Goal: Task Accomplishment & Management: Manage account settings

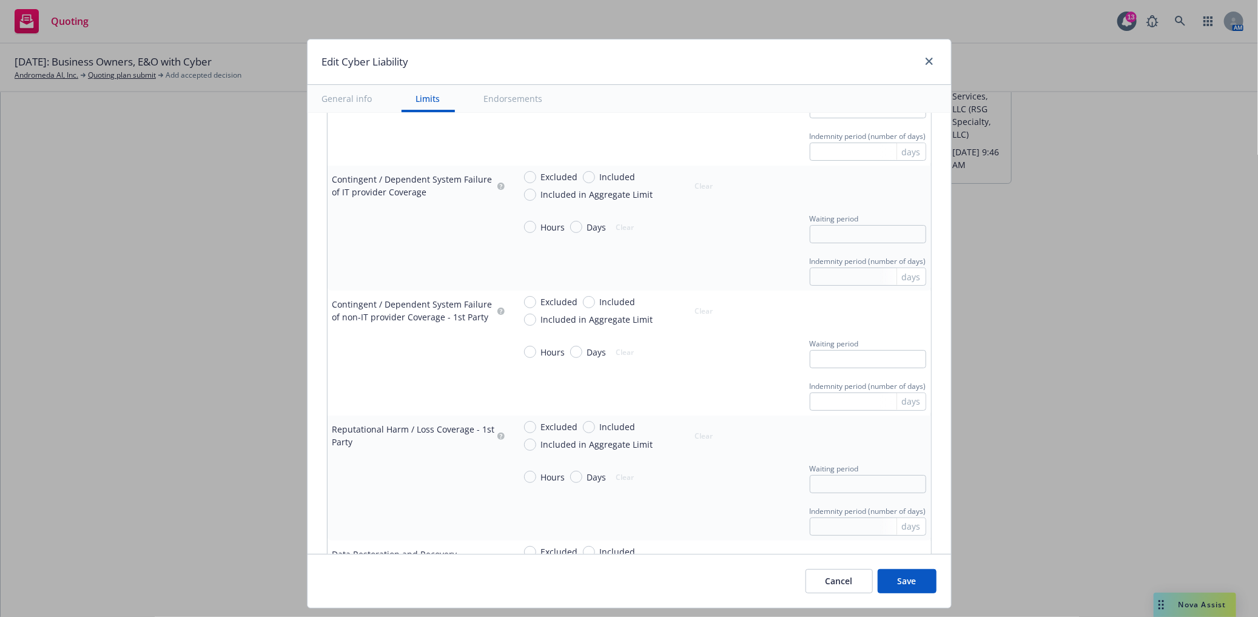
scroll to position [1281, 0]
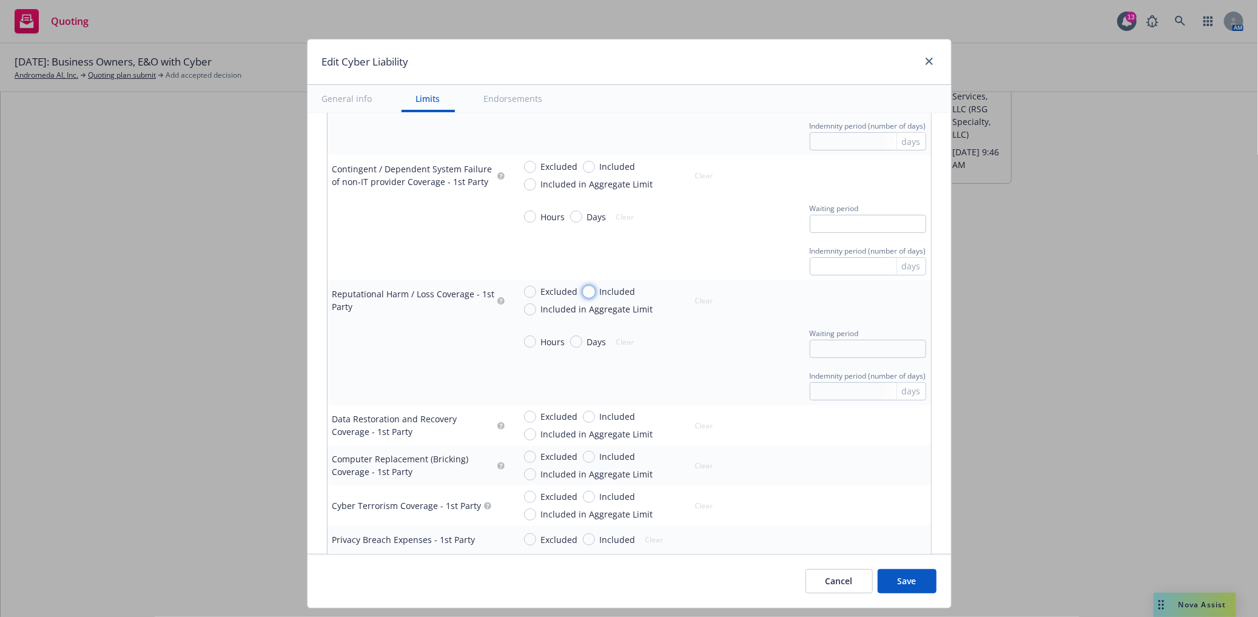
click at [583, 290] on input "Included" at bounding box center [589, 292] width 12 height 12
radio input "true"
click at [844, 306] on input "text" at bounding box center [877, 306] width 95 height 17
click at [842, 394] on button "$5,000,000.00" at bounding box center [859, 405] width 104 height 22
type input "5,000,000.00"
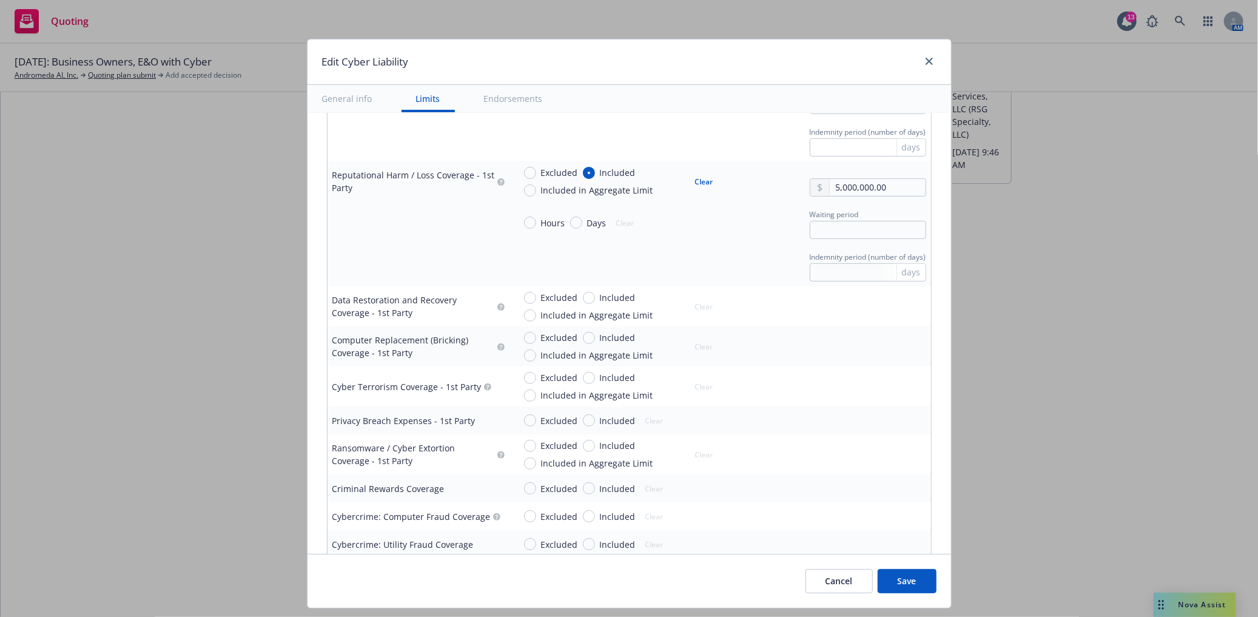
scroll to position [1415, 0]
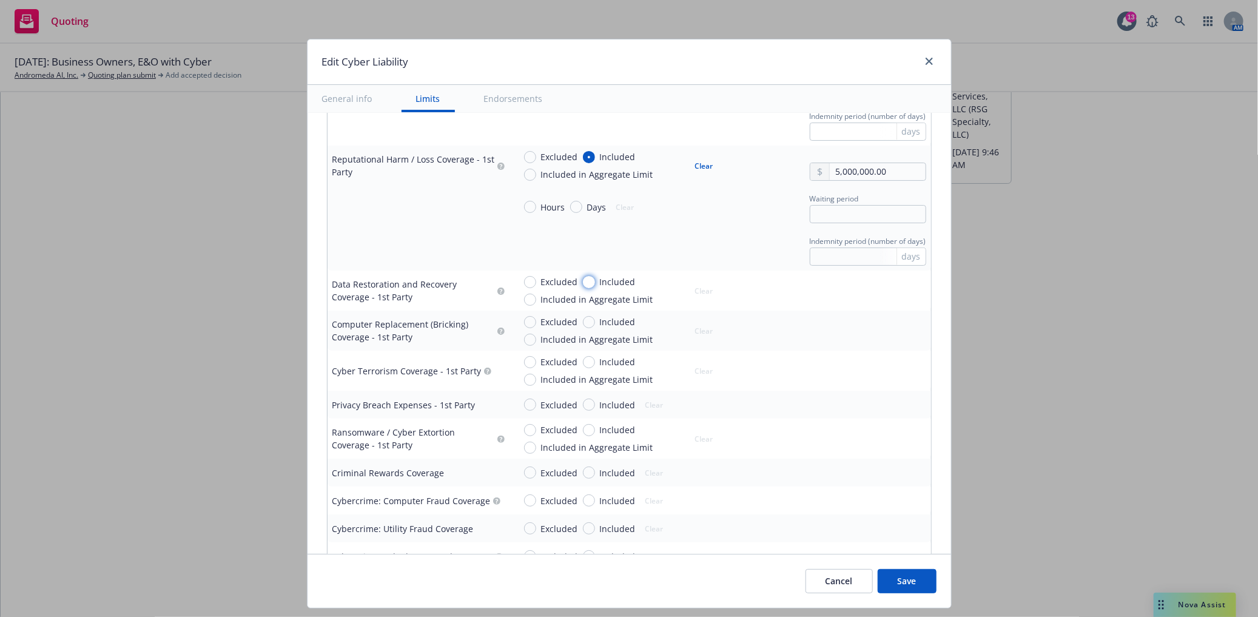
click at [583, 284] on input "Included" at bounding box center [589, 282] width 12 height 12
radio input "true"
click at [852, 301] on input "text" at bounding box center [877, 296] width 95 height 17
type input "5,000,000.00"
click at [857, 392] on button "$5,000,000.00" at bounding box center [859, 394] width 104 height 22
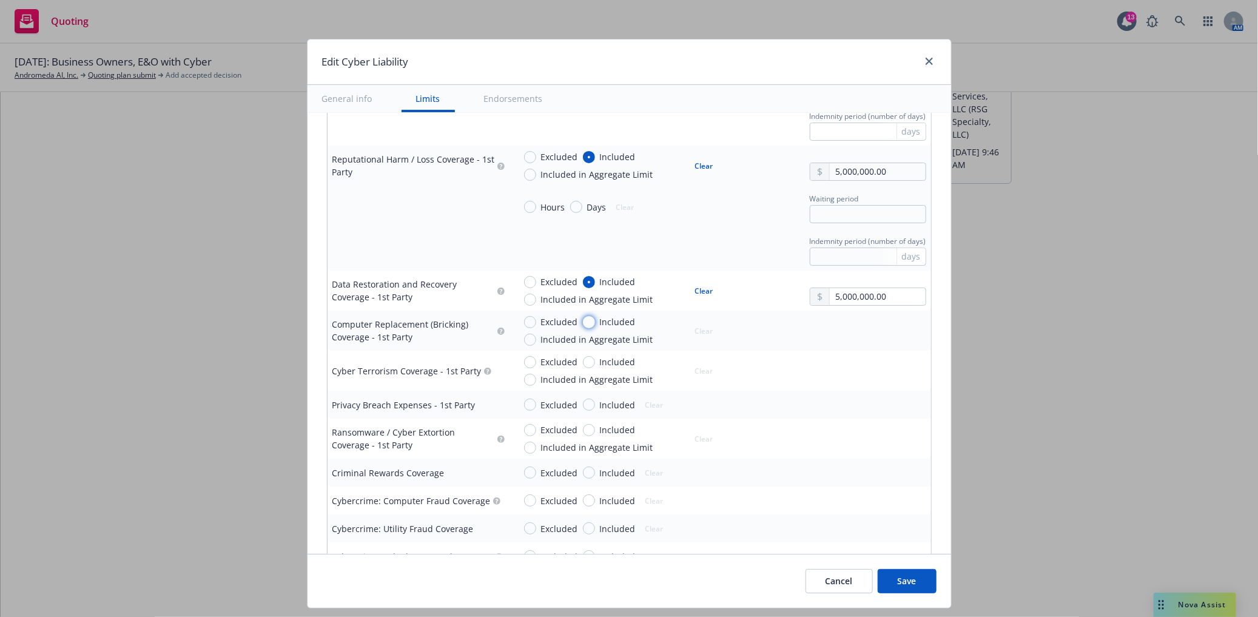
click at [583, 320] on input "Included" at bounding box center [589, 322] width 12 height 12
radio input "true"
click at [830, 334] on input "text" at bounding box center [877, 336] width 95 height 17
type input "5,000,000.00"
click at [869, 434] on button "$5,000,000.00" at bounding box center [859, 436] width 104 height 22
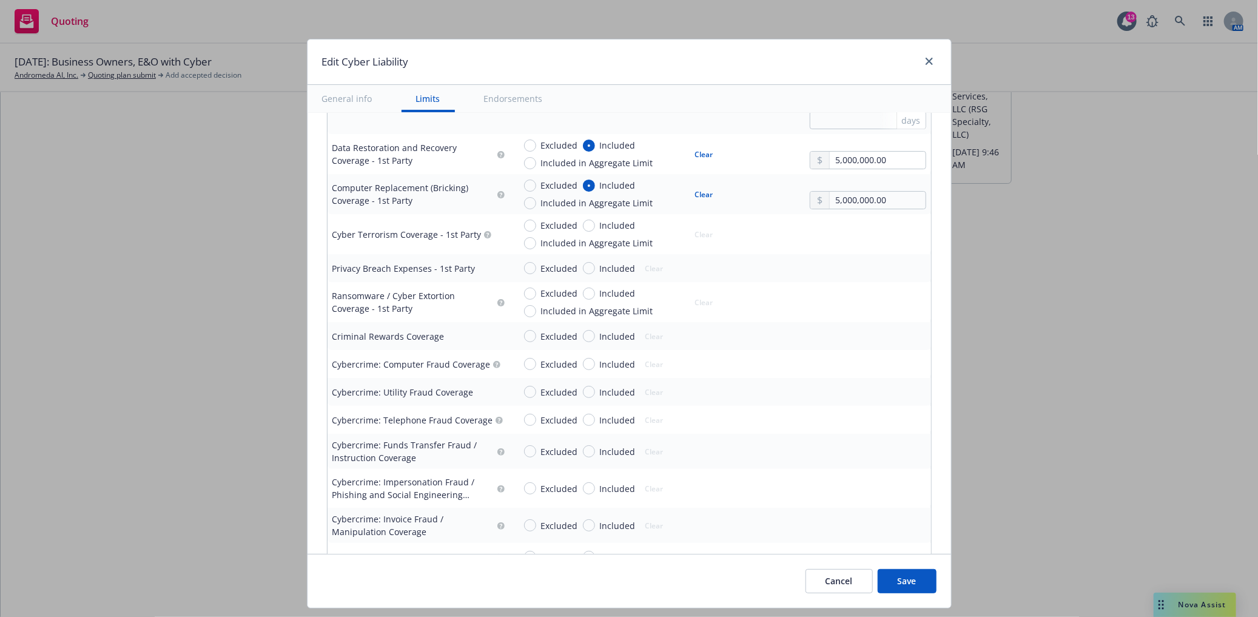
scroll to position [1617, 0]
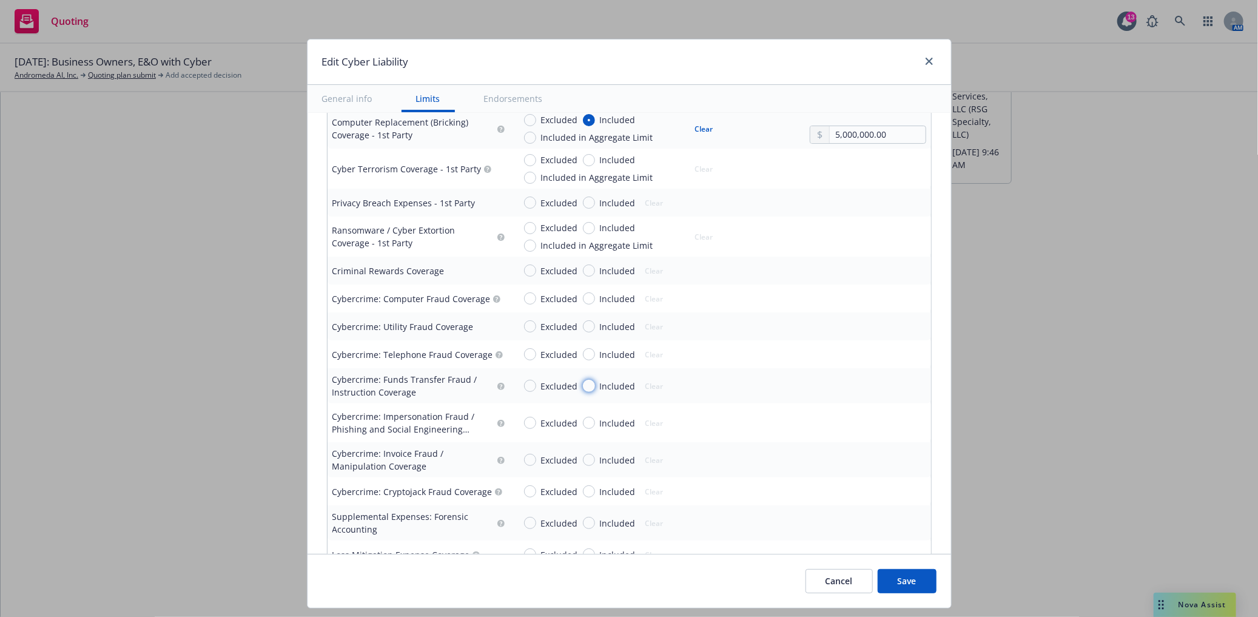
click at [585, 388] on input "Included" at bounding box center [589, 386] width 12 height 12
radio input "true"
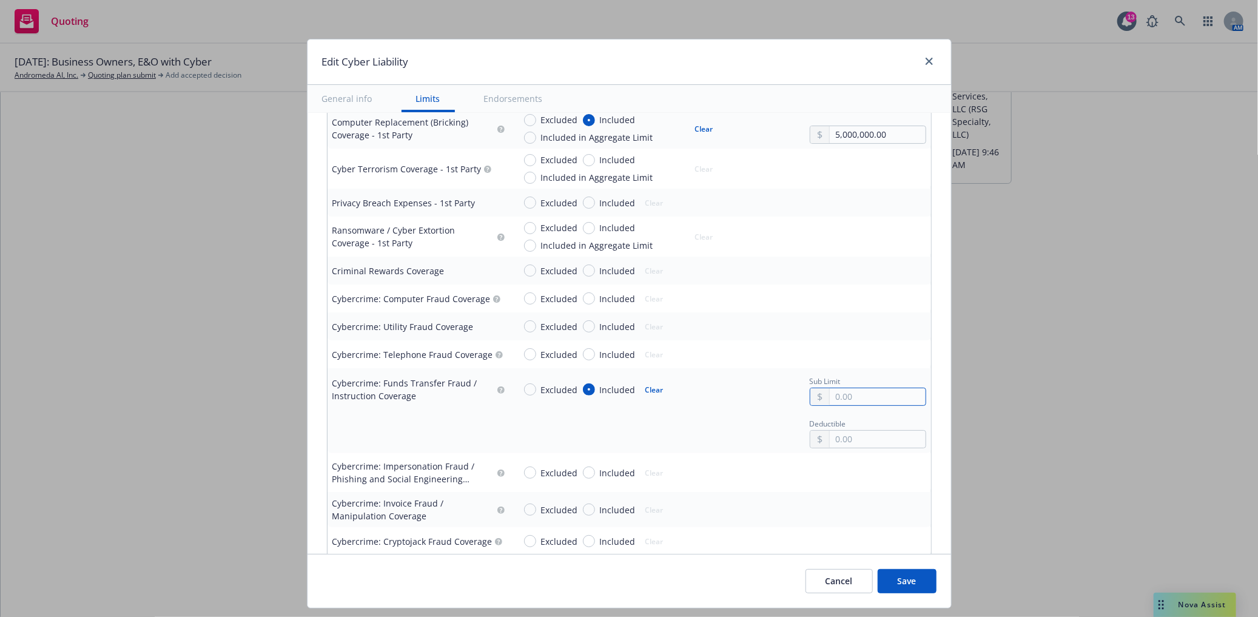
click at [834, 397] on input "text" at bounding box center [877, 396] width 95 height 17
type input "250,000.00"
click at [795, 346] on div "Excluded Included Clear" at bounding box center [720, 354] width 412 height 18
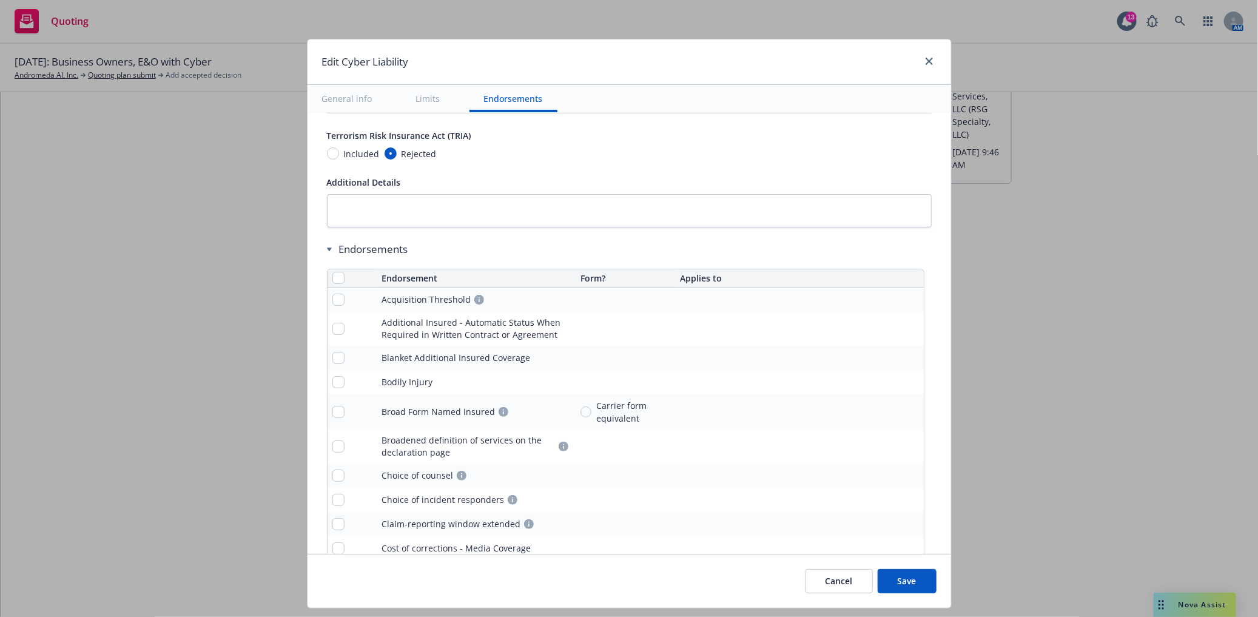
scroll to position [2494, 0]
click at [922, 580] on button "Save" at bounding box center [907, 581] width 59 height 24
radio input "true"
type input "125,000.00"
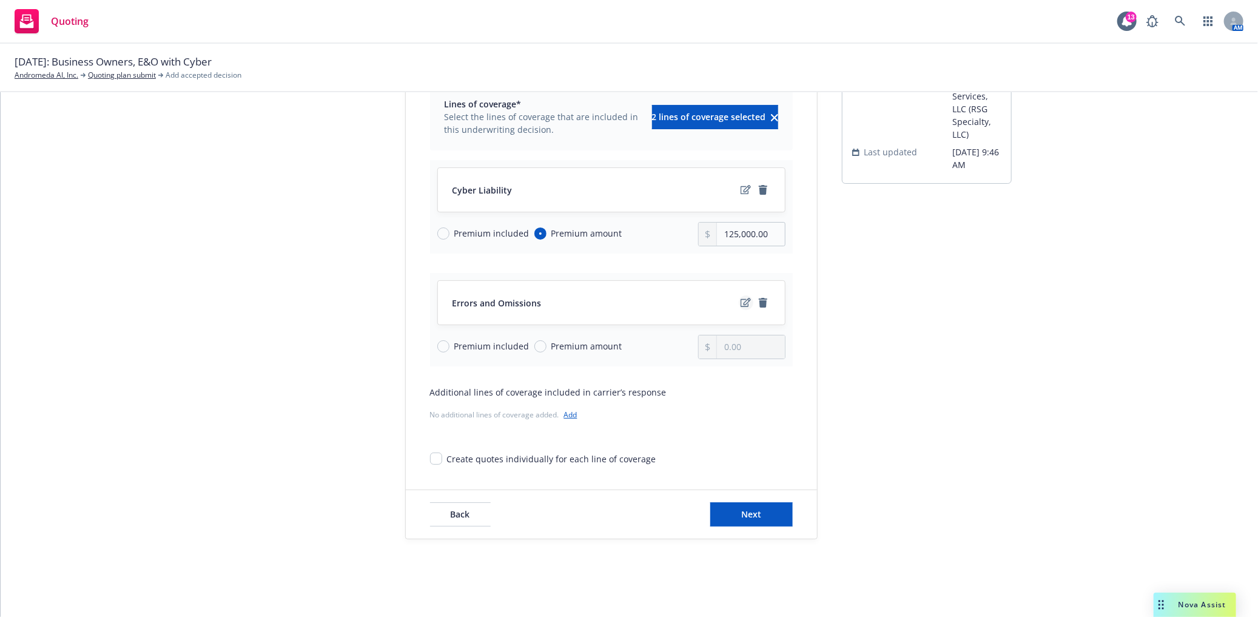
click at [741, 300] on icon "edit" at bounding box center [746, 303] width 10 height 10
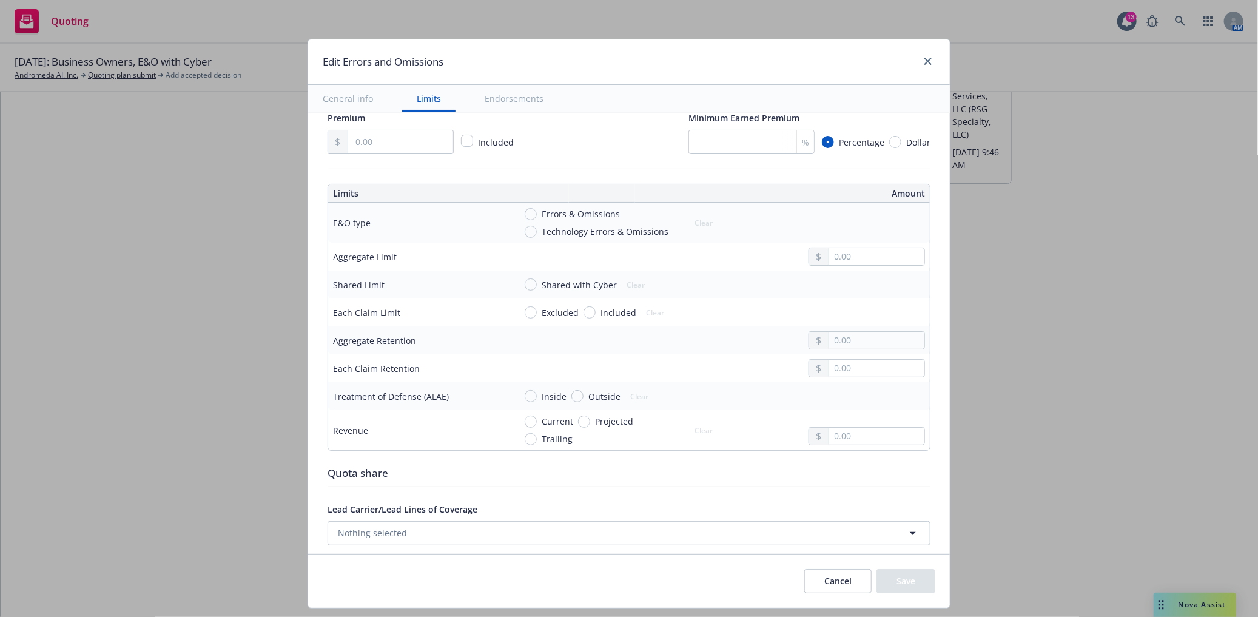
scroll to position [404, 0]
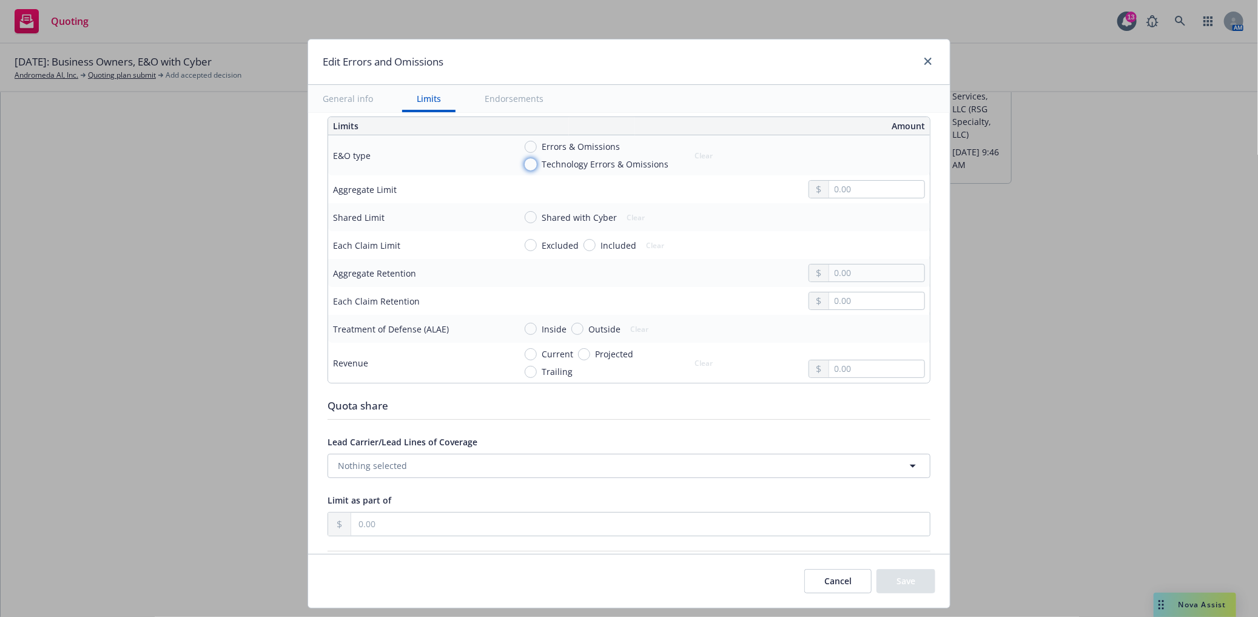
click at [525, 163] on input "Technology Errors & Omissions" at bounding box center [531, 164] width 12 height 12
radio input "true"
click at [829, 196] on input "text" at bounding box center [876, 189] width 95 height 17
type input "5,000,000.00"
click at [860, 290] on button "$5,000,000.00" at bounding box center [859, 288] width 104 height 22
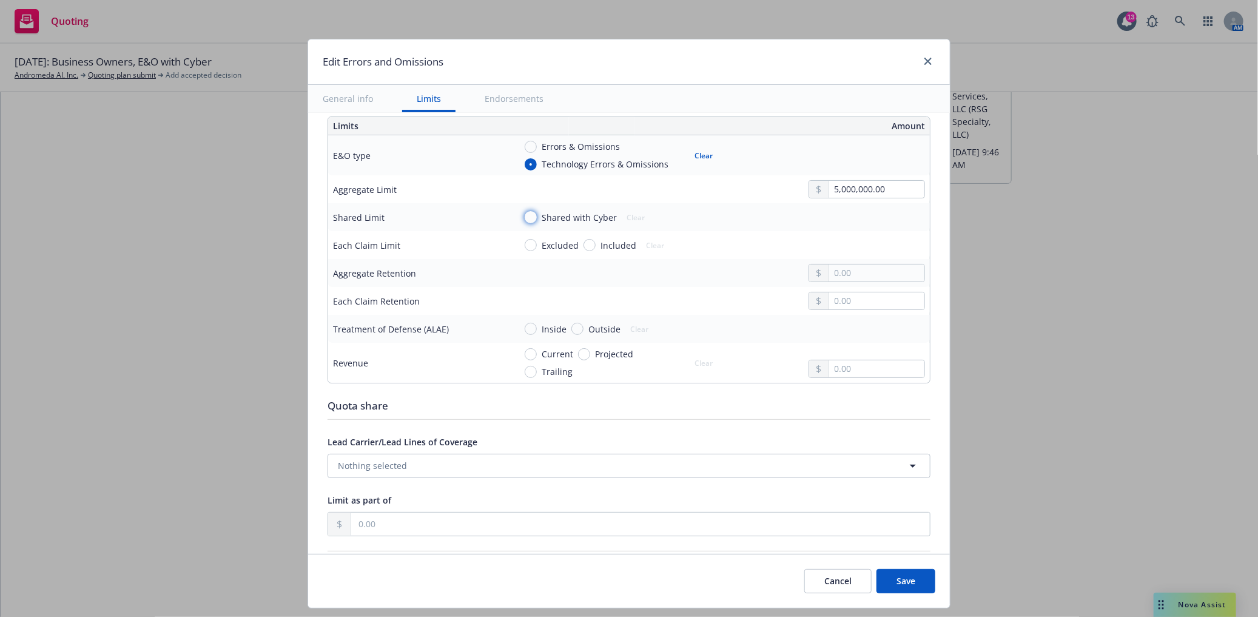
click at [525, 219] on input "Shared with Cyber" at bounding box center [531, 217] width 12 height 12
radio input "true"
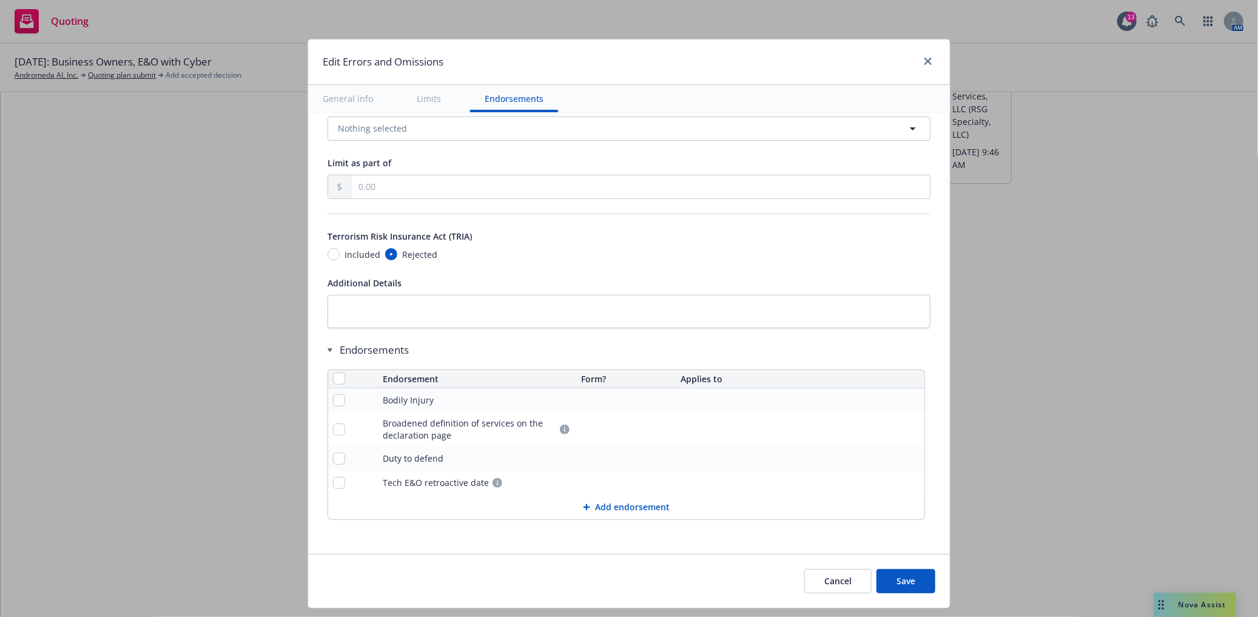
scroll to position [743, 0]
click at [914, 582] on button "Save" at bounding box center [906, 581] width 59 height 24
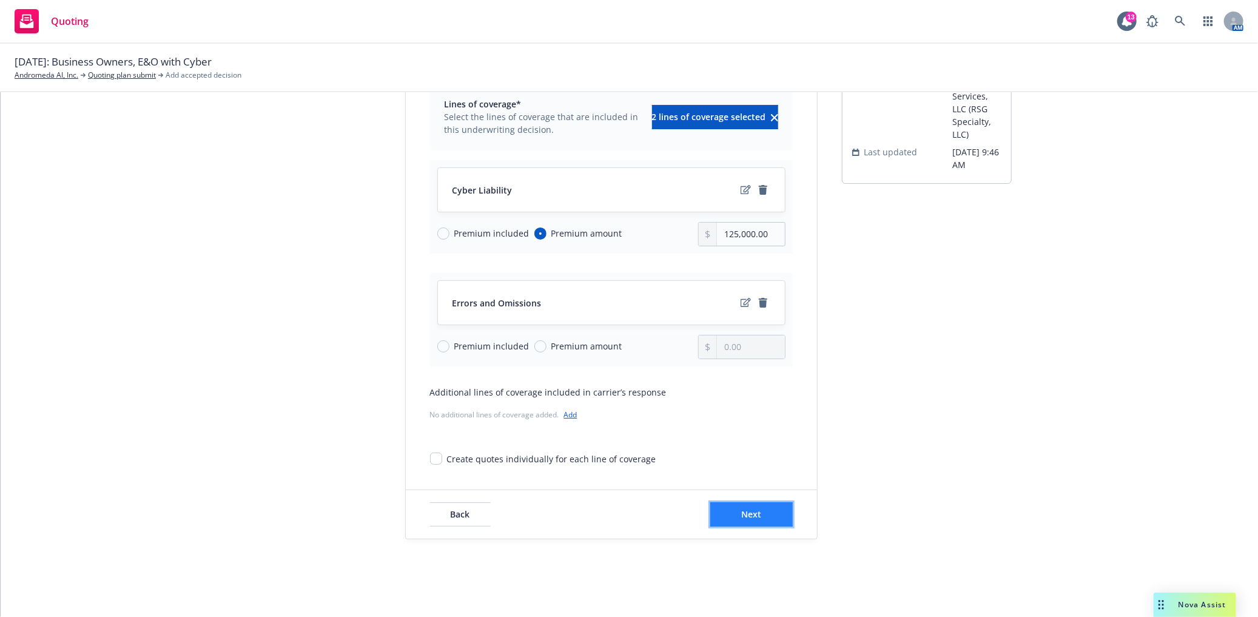
click at [741, 510] on span "Next" at bounding box center [751, 514] width 20 height 12
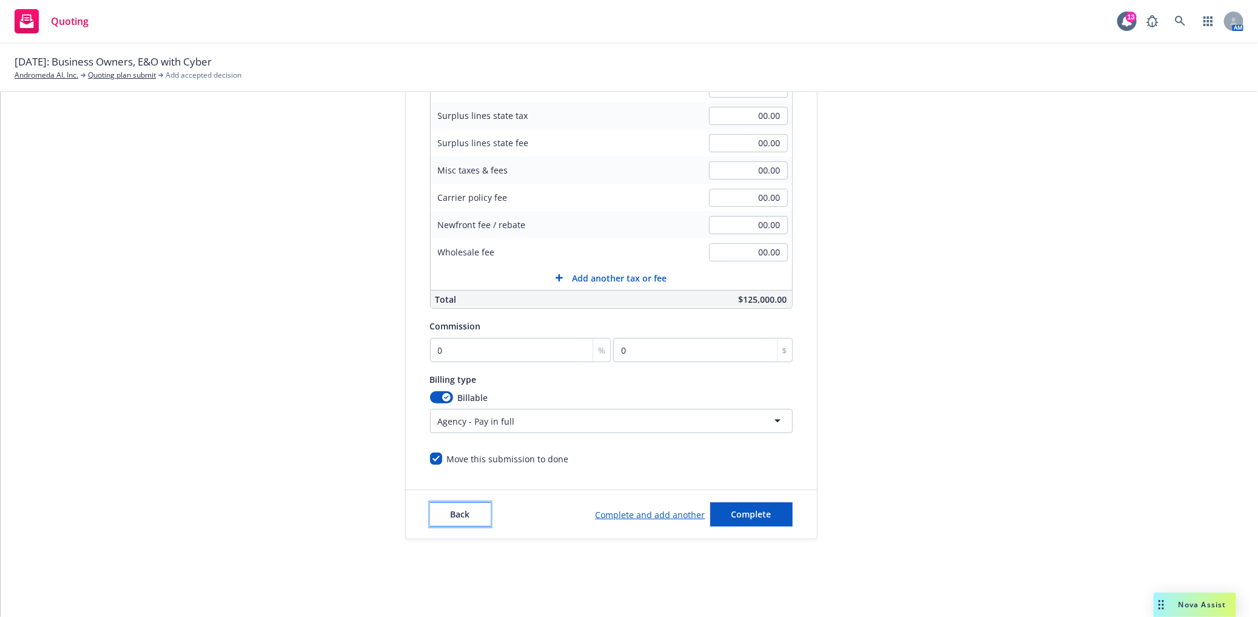
click at [471, 514] on button "Back" at bounding box center [460, 514] width 61 height 24
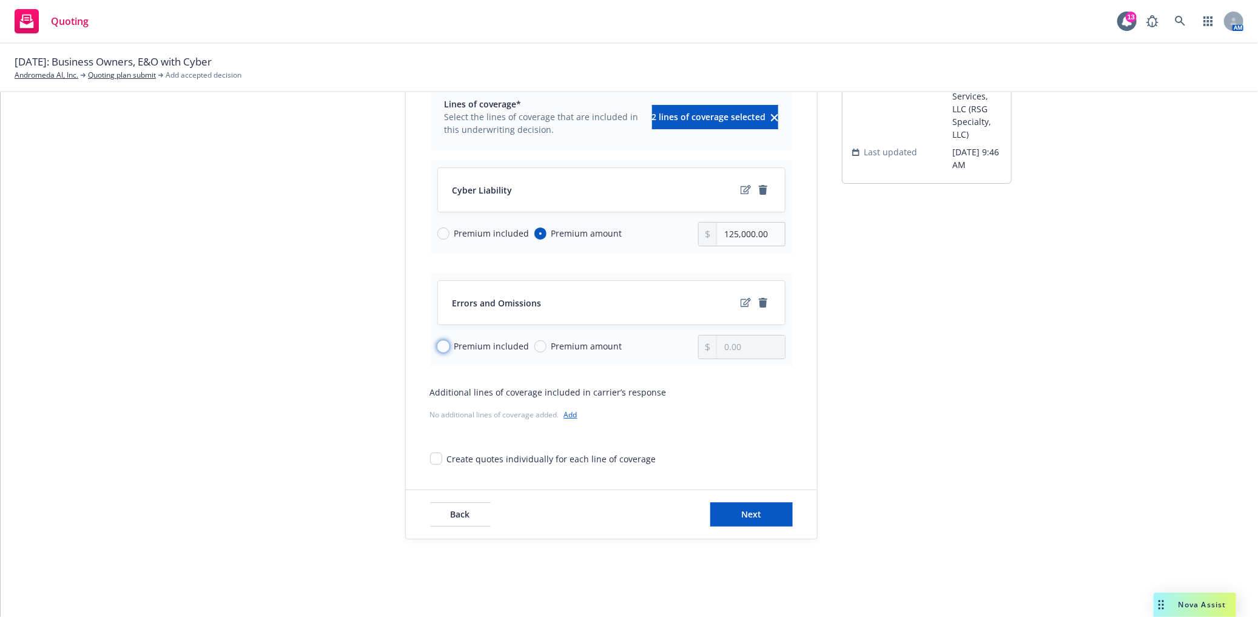
click at [440, 347] on input "Premium included" at bounding box center [443, 346] width 12 height 12
radio input "true"
click at [764, 517] on button "Next" at bounding box center [751, 514] width 83 height 24
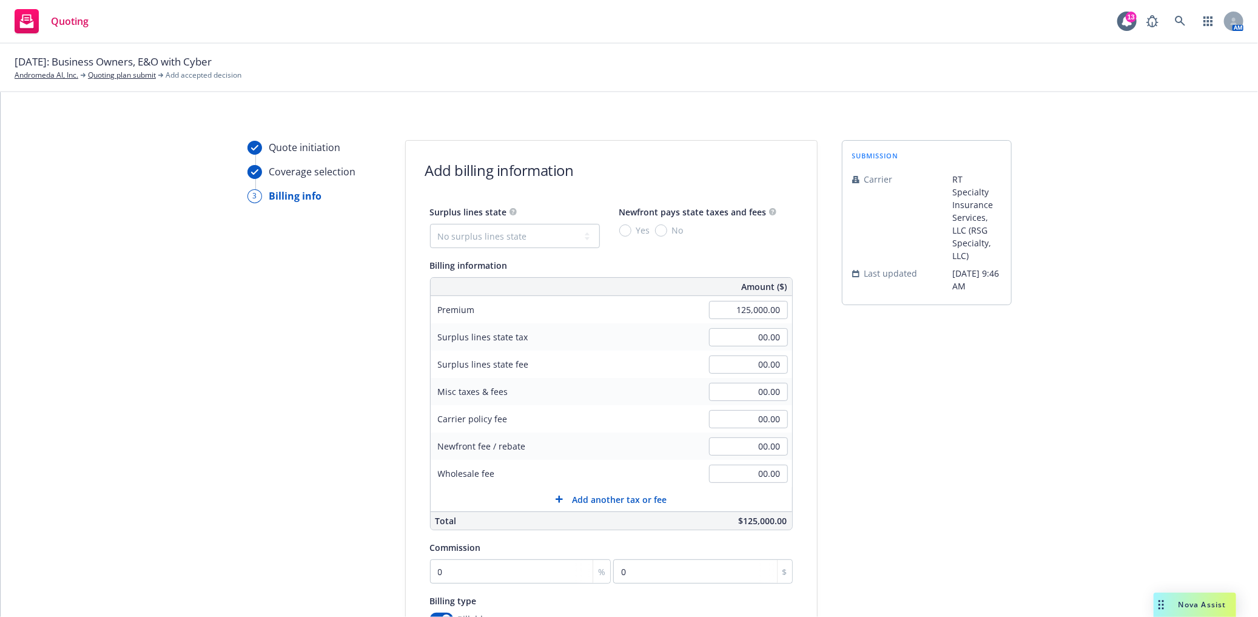
scroll to position [0, 0]
click at [516, 241] on select "No surplus lines state Alaska Alabama Arkansas Arizona California Colorado Conn…" at bounding box center [515, 236] width 170 height 24
select select "CA"
click at [430, 224] on select "No surplus lines state Alaska Alabama Arkansas Arizona California Colorado Conn…" at bounding box center [515, 236] width 170 height 24
type input "3,750.00"
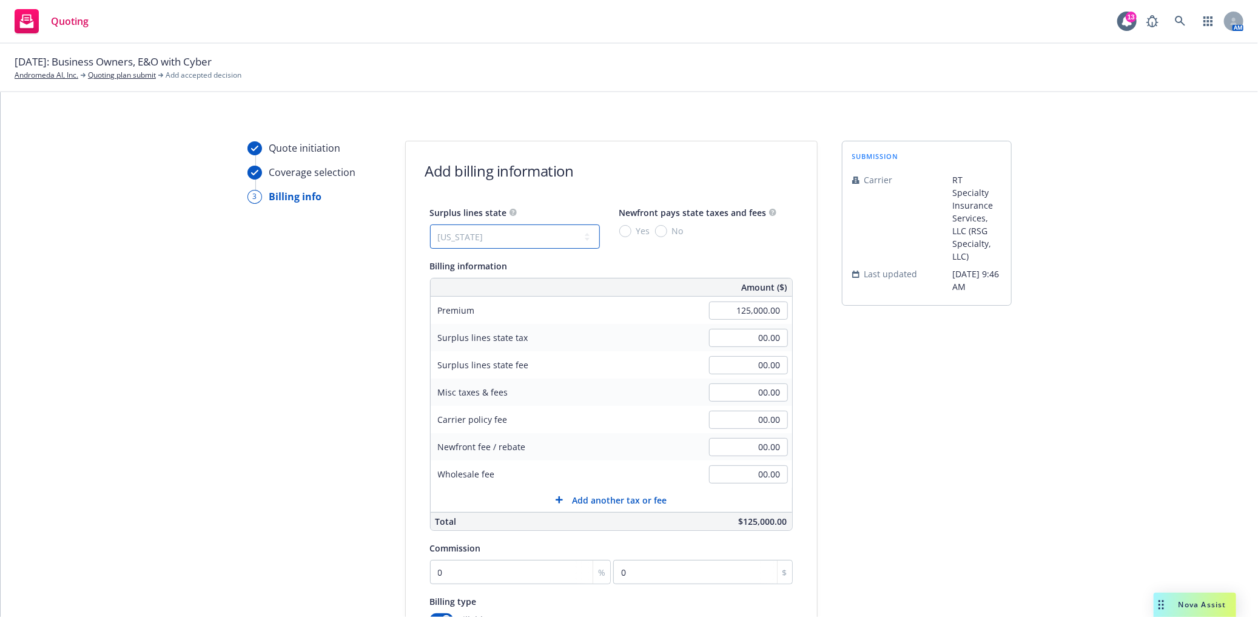
type input "225.00"
click at [656, 235] on input "No" at bounding box center [661, 231] width 12 height 12
radio input "true"
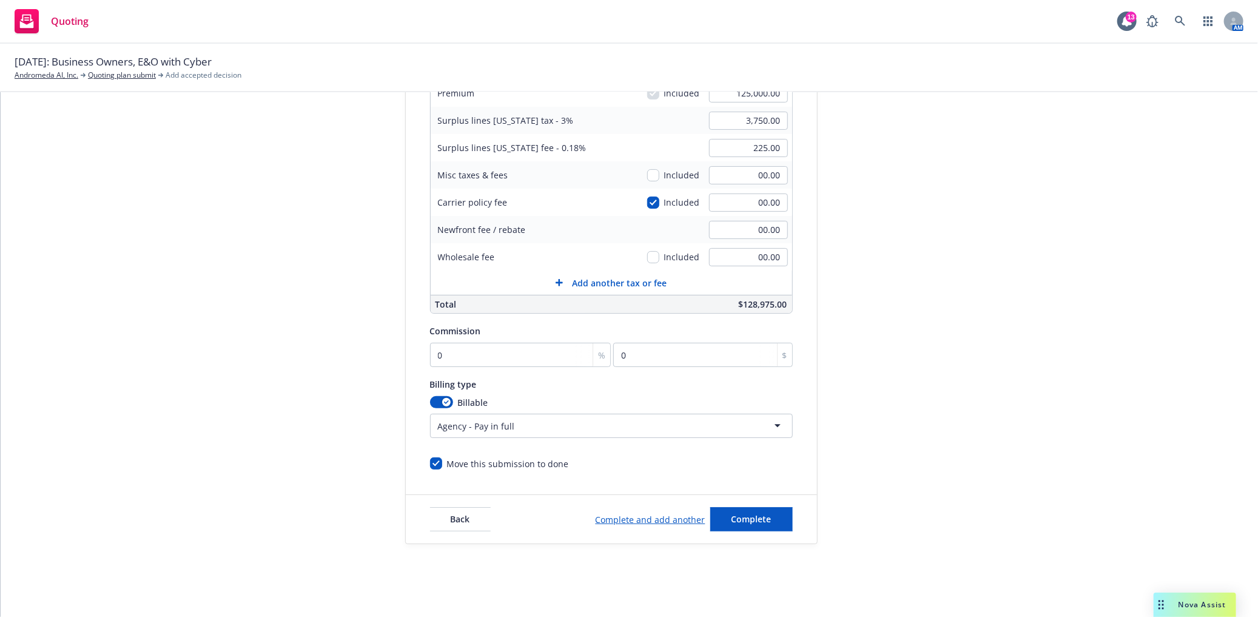
scroll to position [222, 0]
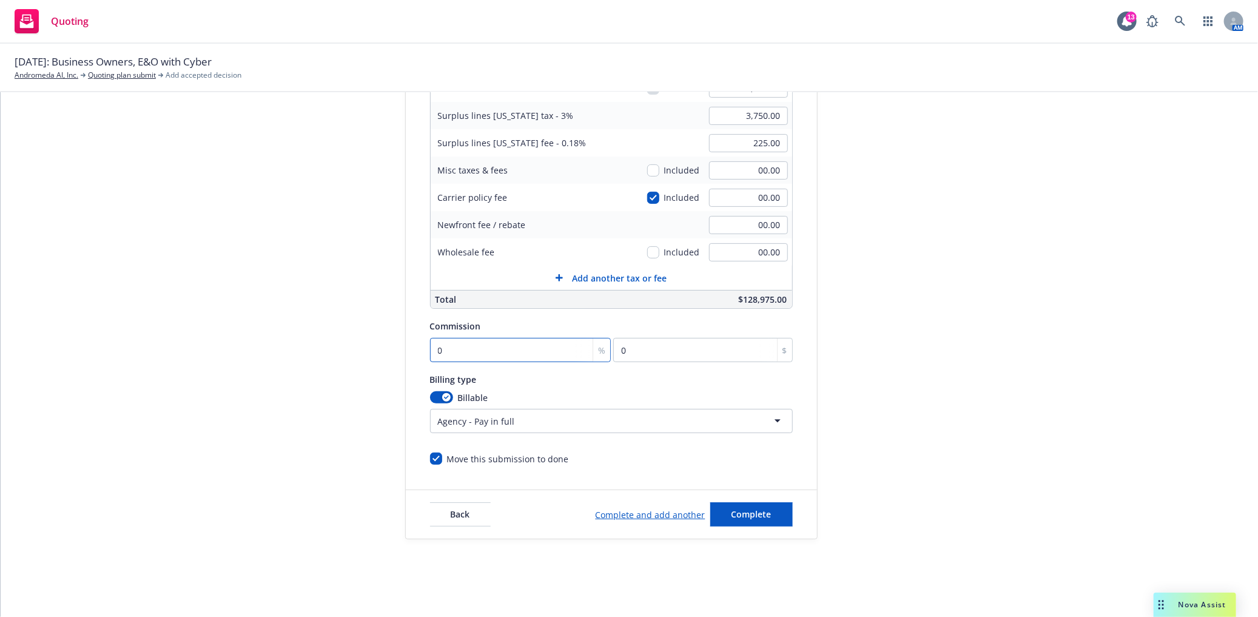
click at [489, 349] on input "0" at bounding box center [520, 350] width 181 height 24
type input "1"
type input "1250"
type input "15"
type input "18750"
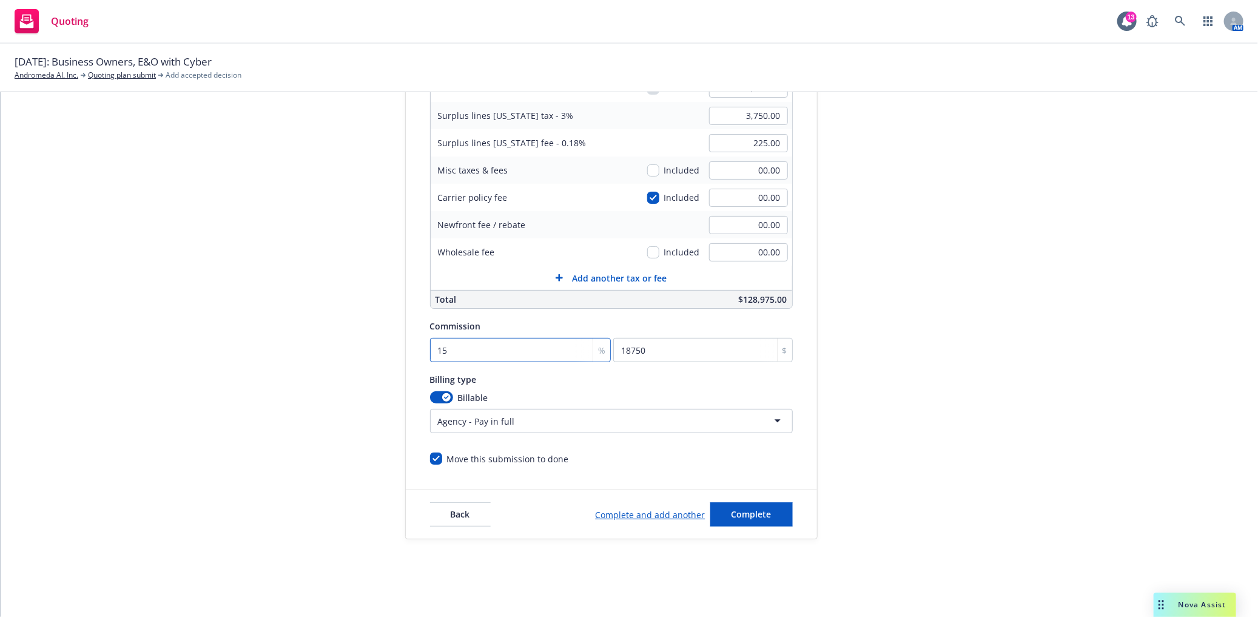
type input "15"
click at [567, 399] on div "Billable" at bounding box center [611, 397] width 363 height 13
click at [769, 517] on button "Complete" at bounding box center [751, 514] width 83 height 24
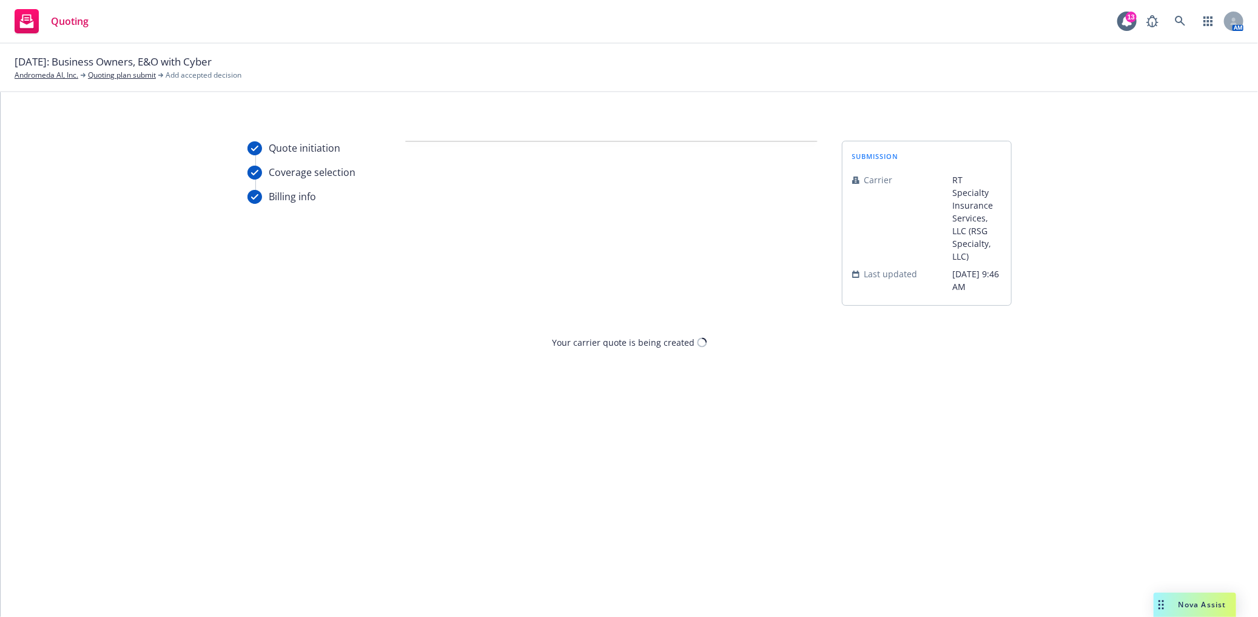
scroll to position [0, 0]
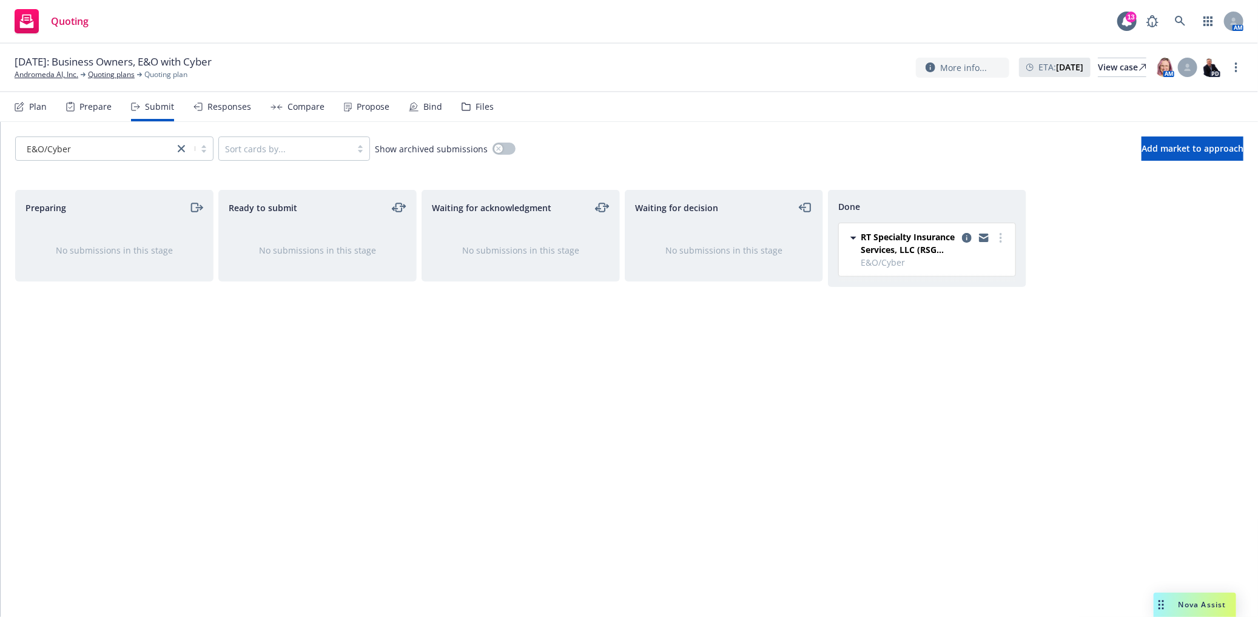
click at [126, 82] on div "10/31/2025: Business Owners, E&O with Cyber Andromeda AI, Inc. Quoting plans Qu…" at bounding box center [629, 68] width 1258 height 49
click at [124, 79] on link "Quoting plans" at bounding box center [111, 74] width 47 height 11
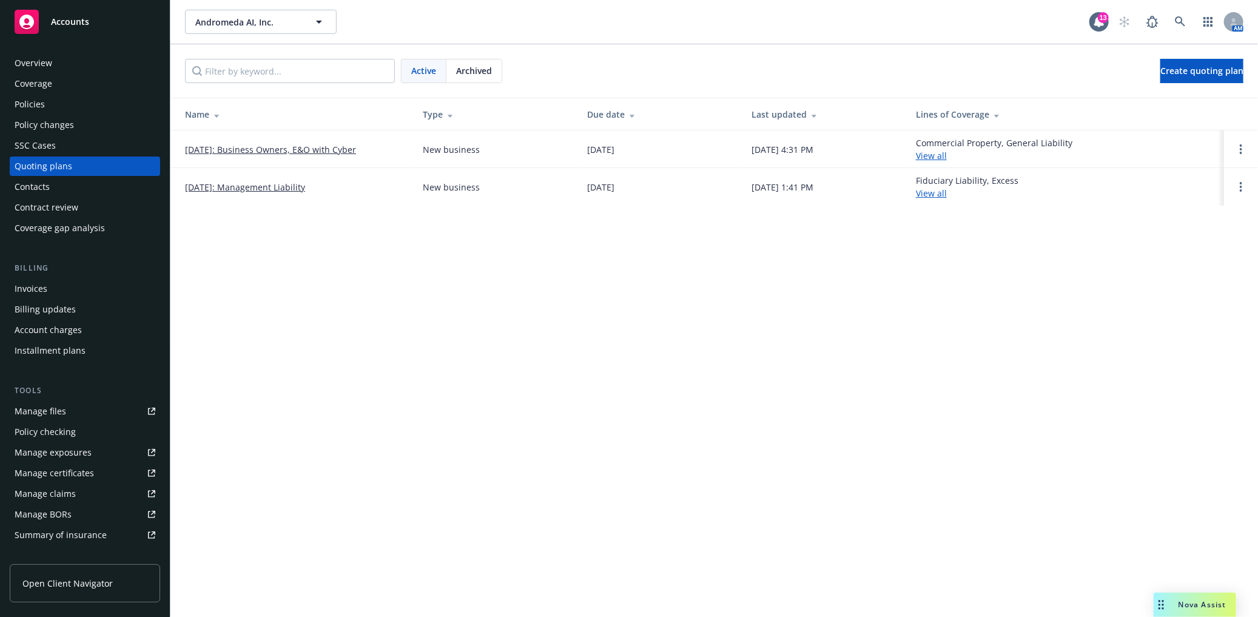
click at [256, 146] on link "10/31/2025: Business Owners, E&O with Cyber" at bounding box center [270, 149] width 171 height 13
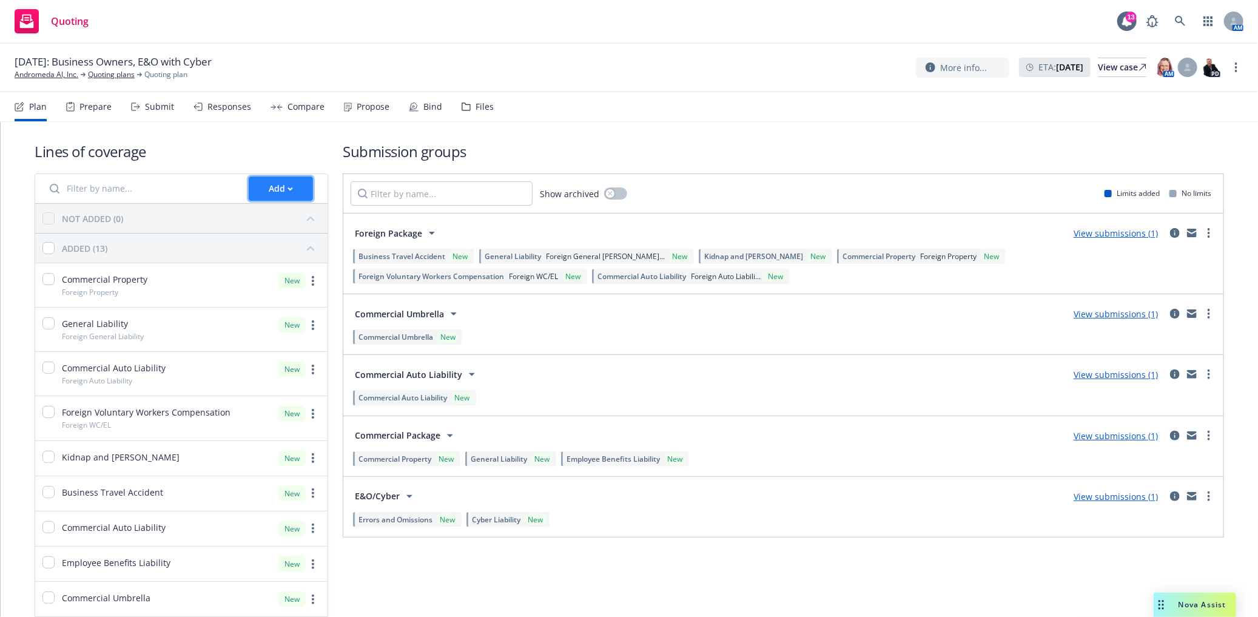
click at [260, 191] on button "Add" at bounding box center [281, 189] width 64 height 24
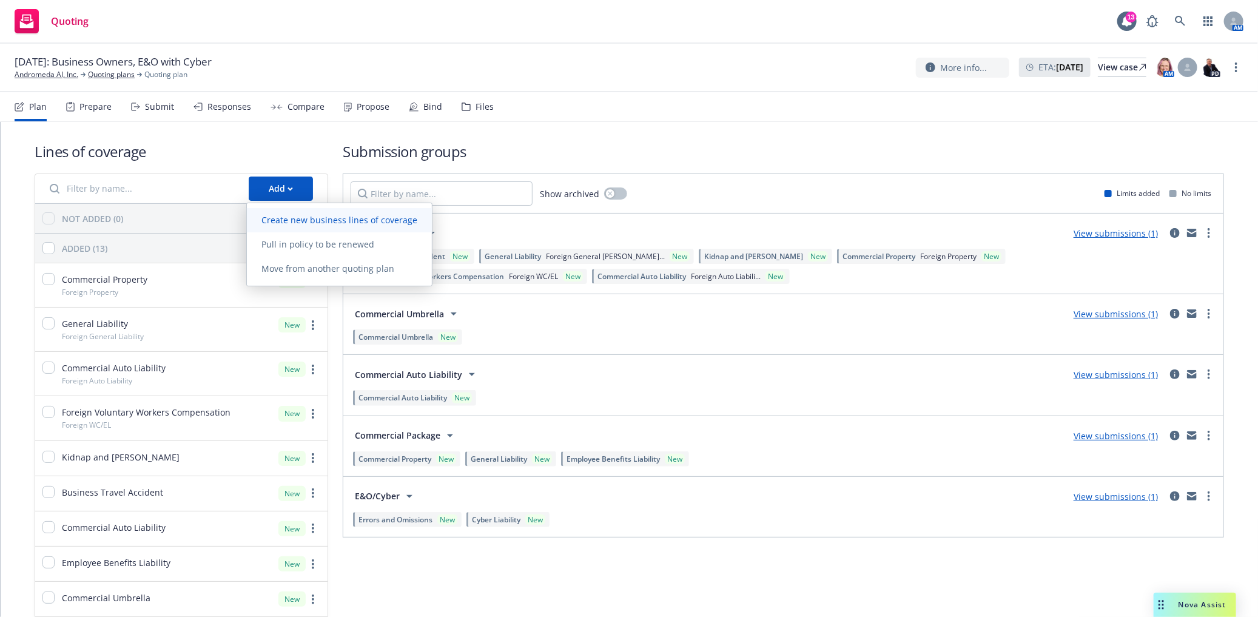
click at [294, 220] on span "Create new business lines of coverage" at bounding box center [339, 220] width 185 height 12
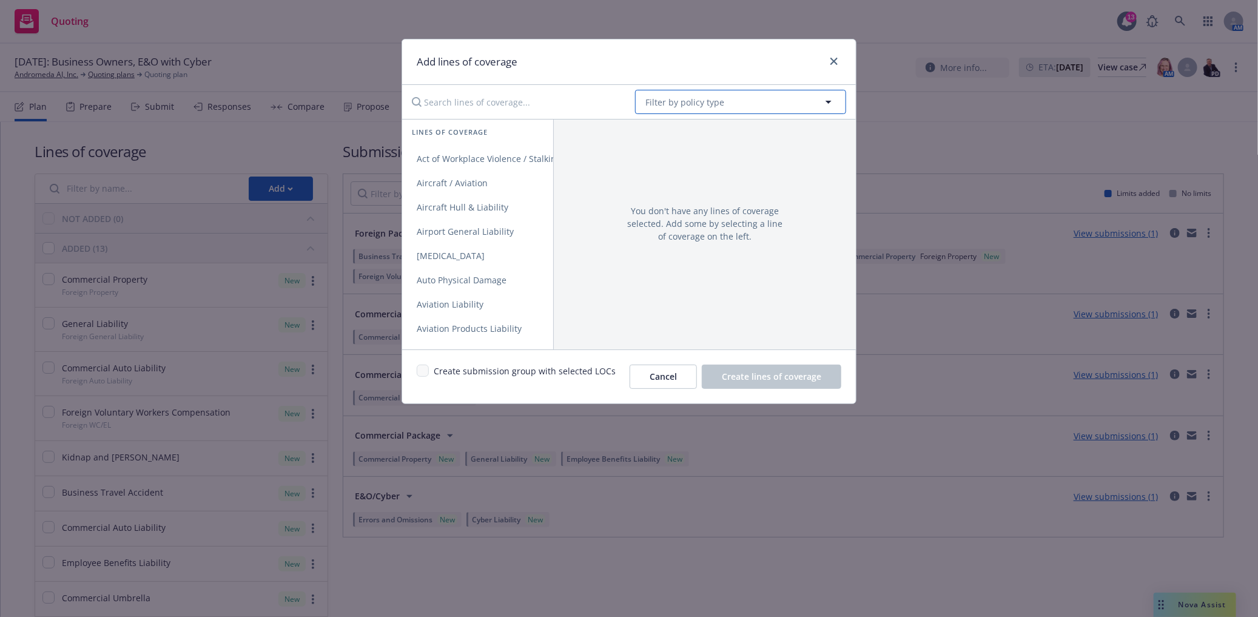
click at [658, 105] on span "Filter by policy type" at bounding box center [684, 102] width 79 height 13
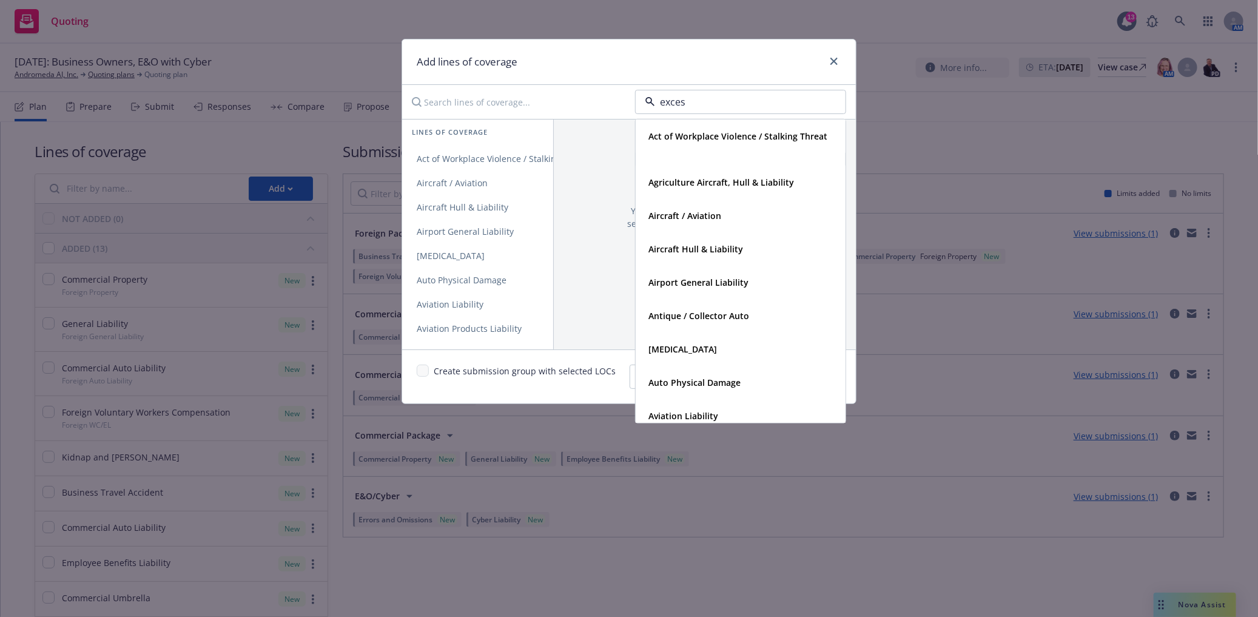
type input "excess"
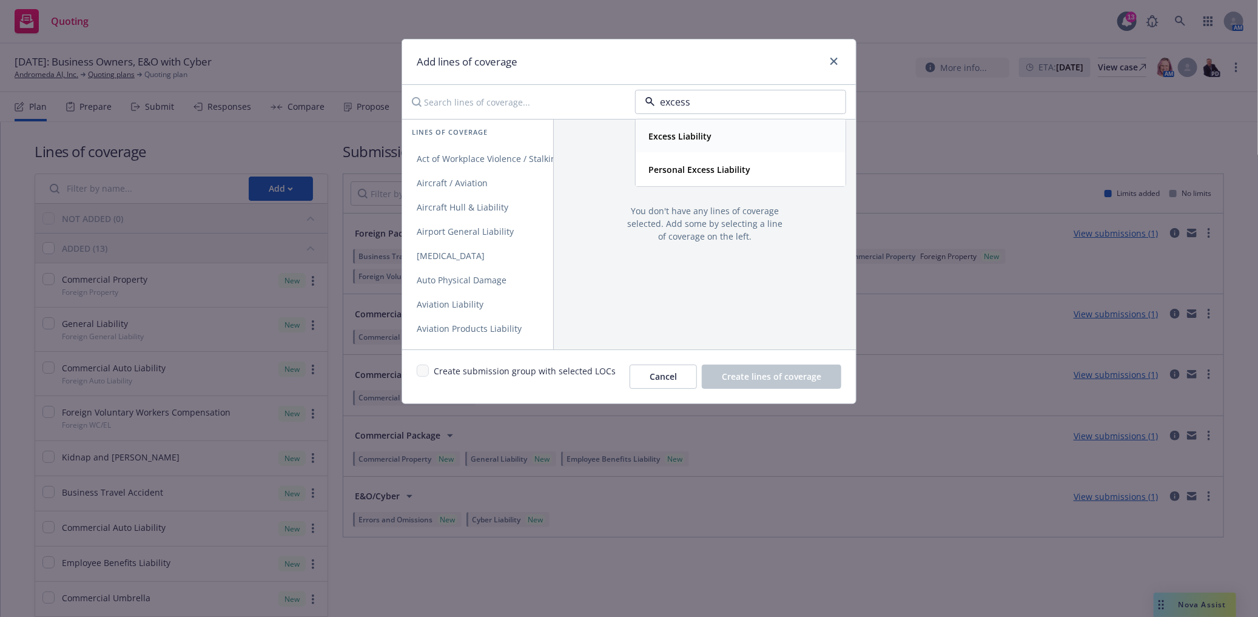
click at [675, 141] on strong "Excess Liability" at bounding box center [679, 136] width 63 height 12
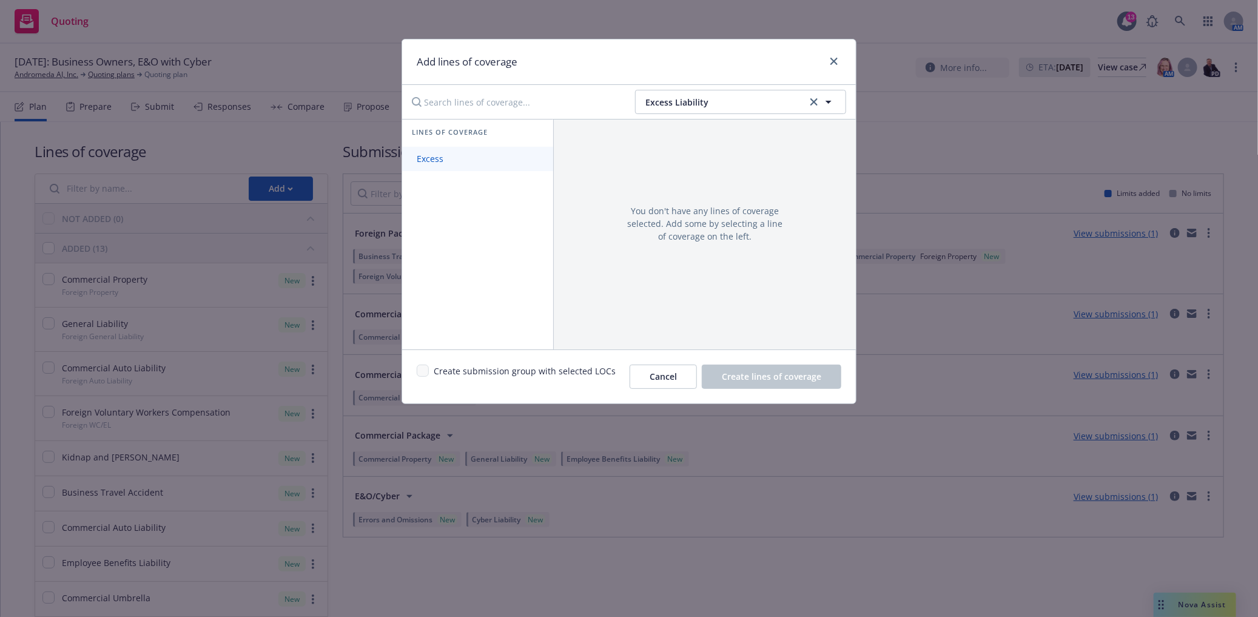
click at [468, 162] on link "Excess" at bounding box center [477, 159] width 151 height 24
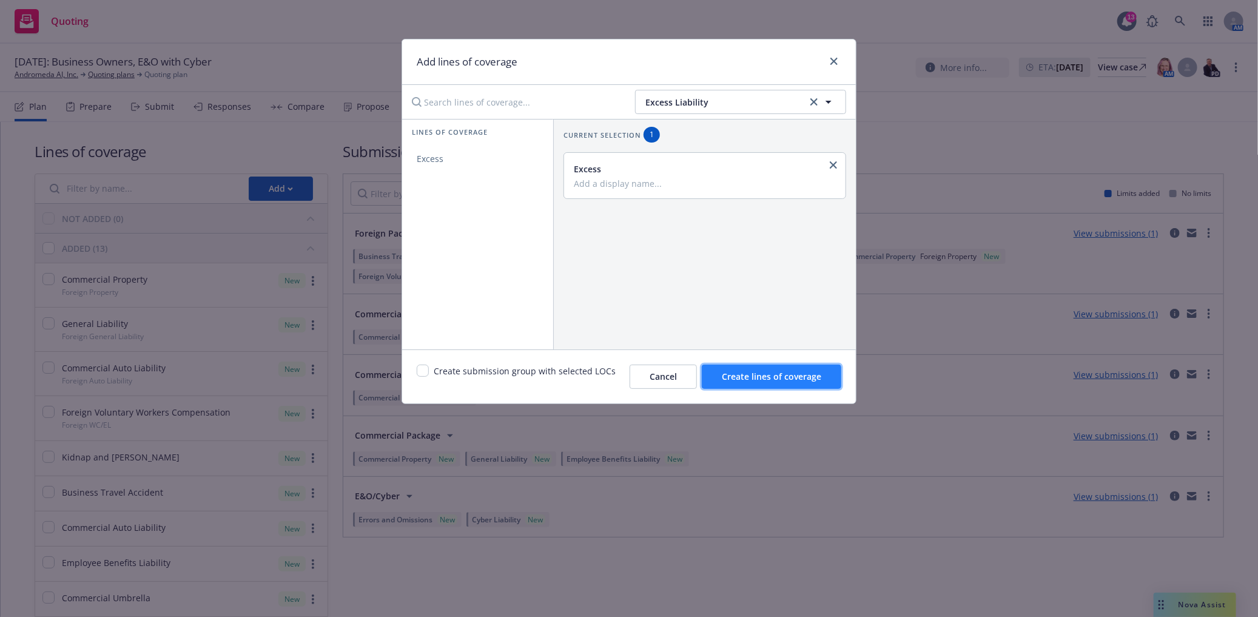
click at [772, 377] on span "Create lines of coverage" at bounding box center [771, 377] width 99 height 12
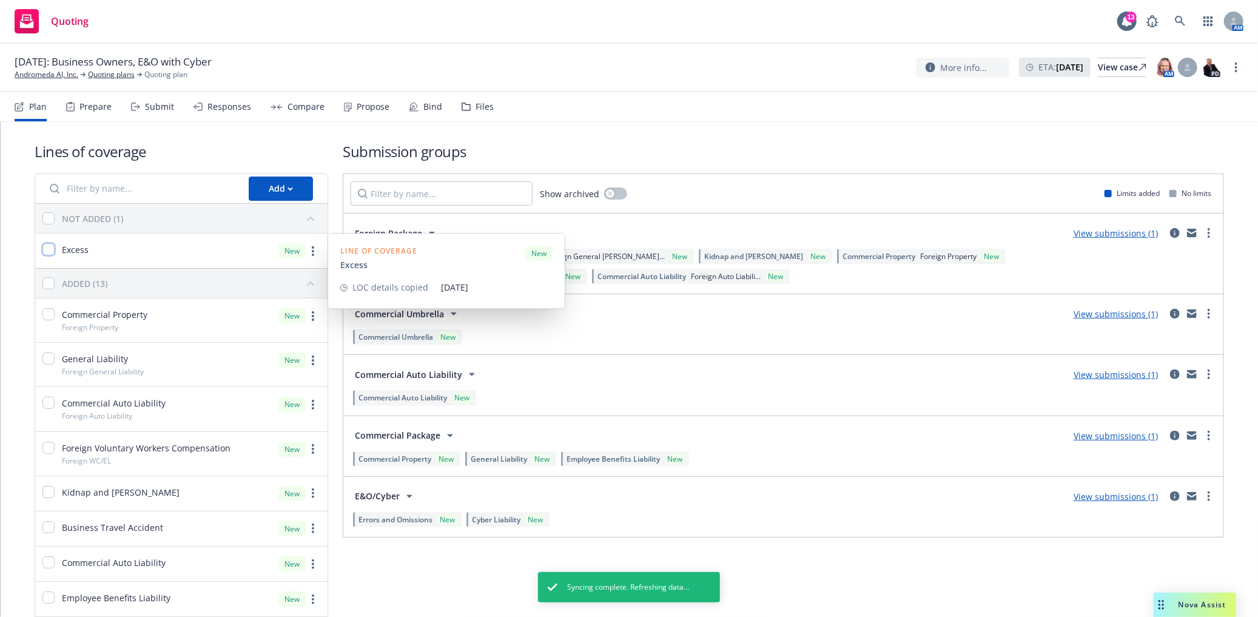
click at [44, 249] on input "checkbox" at bounding box center [48, 249] width 12 height 12
checkbox input "true"
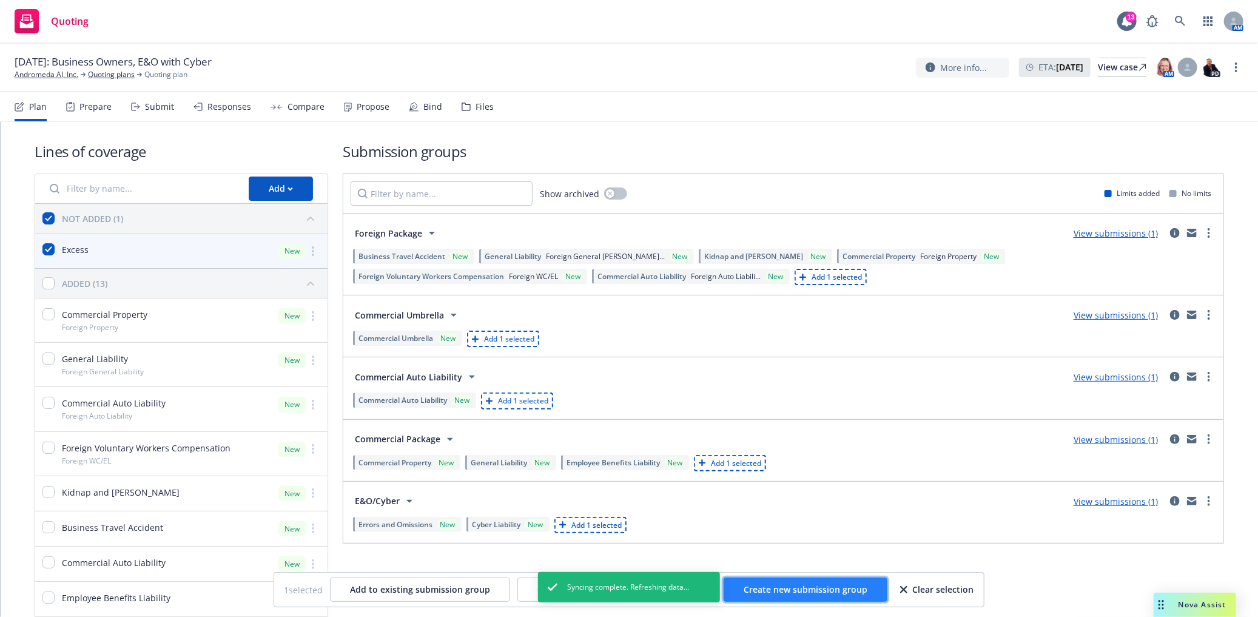
click at [800, 581] on button "Create new submission group" at bounding box center [806, 590] width 164 height 24
checkbox input "false"
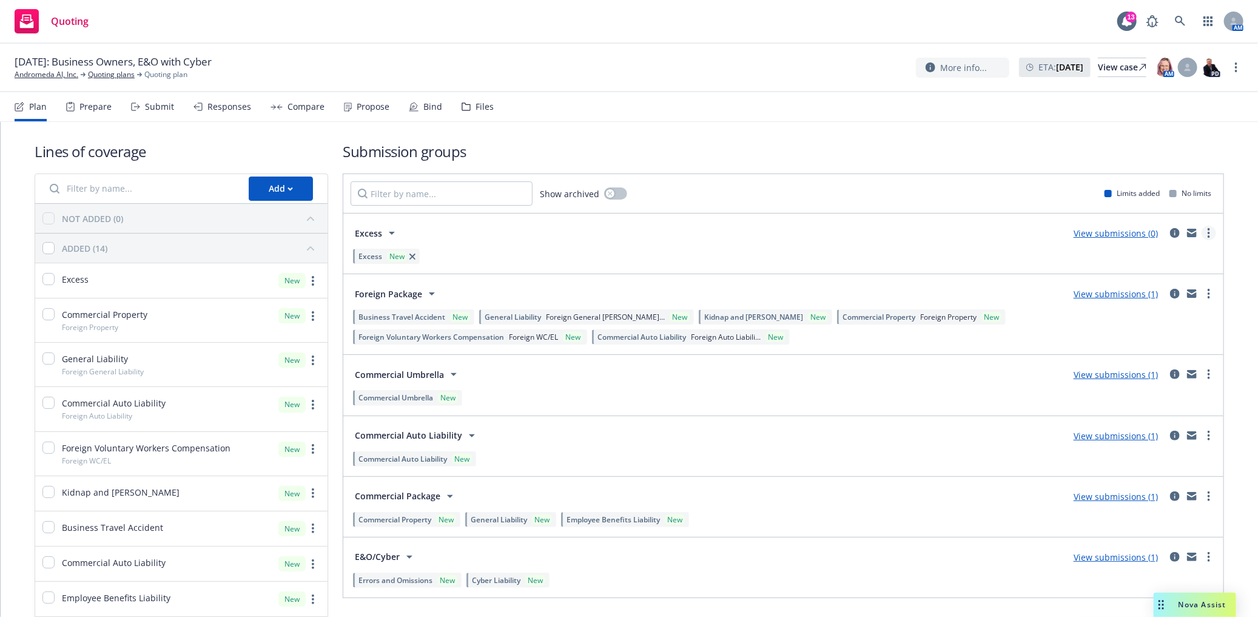
click at [1202, 238] on link "more" at bounding box center [1209, 233] width 15 height 15
click at [1170, 232] on icon "circleInformation" at bounding box center [1175, 233] width 10 height 10
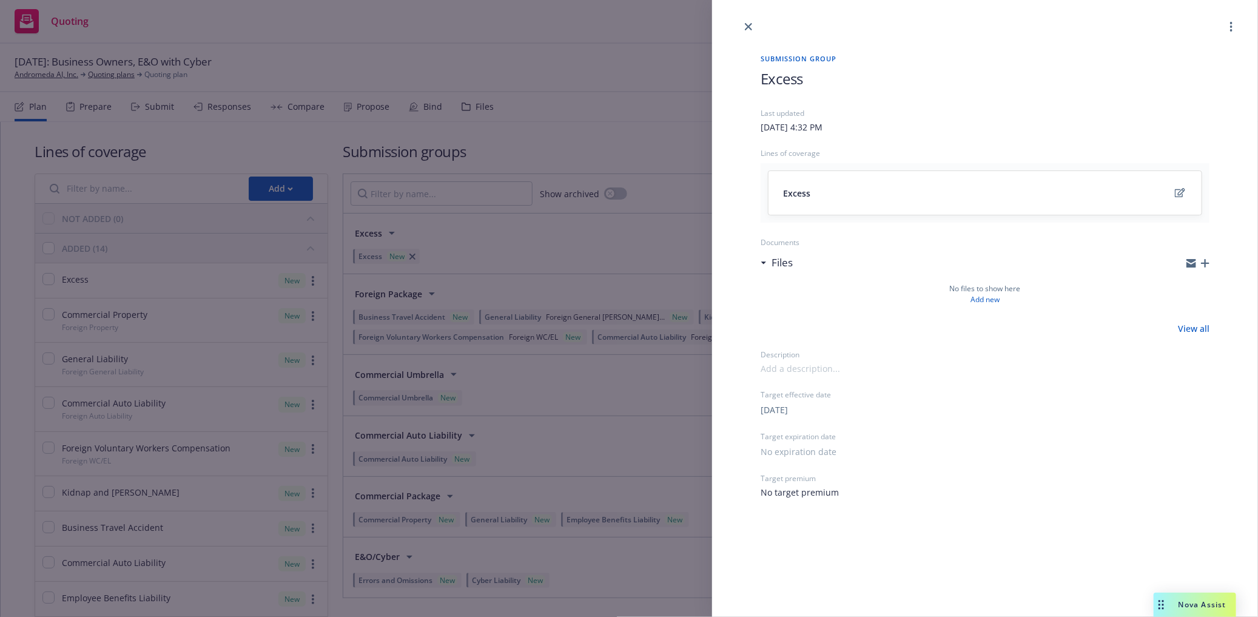
click at [817, 87] on h1 "Excess" at bounding box center [985, 79] width 449 height 20
click at [762, 79] on span "Excess" at bounding box center [782, 79] width 42 height 20
click at [784, 81] on span "E7O/Cyber Excess" at bounding box center [819, 79] width 116 height 20
click at [775, 79] on span "E7O/Cyber Excess" at bounding box center [819, 79] width 116 height 20
drag, startPoint x: 951, startPoint y: 170, endPoint x: 957, endPoint y: 257, distance: 86.4
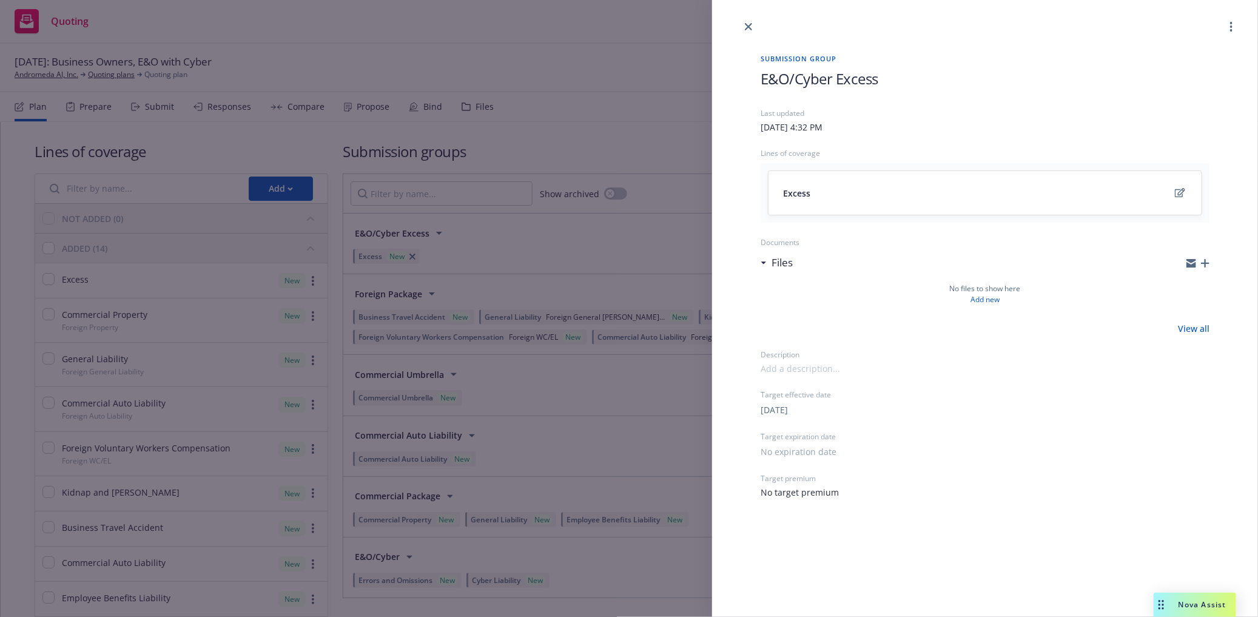
click at [957, 255] on div "Last updated Tuesday, October 14, 2025 at 4:32 PM Lines of coverage Excess Docu…" at bounding box center [985, 303] width 449 height 391
click at [971, 126] on div "Tuesday, October 14, 2025 at 4:32 PM" at bounding box center [985, 127] width 449 height 13
click at [743, 27] on link "close" at bounding box center [748, 26] width 15 height 15
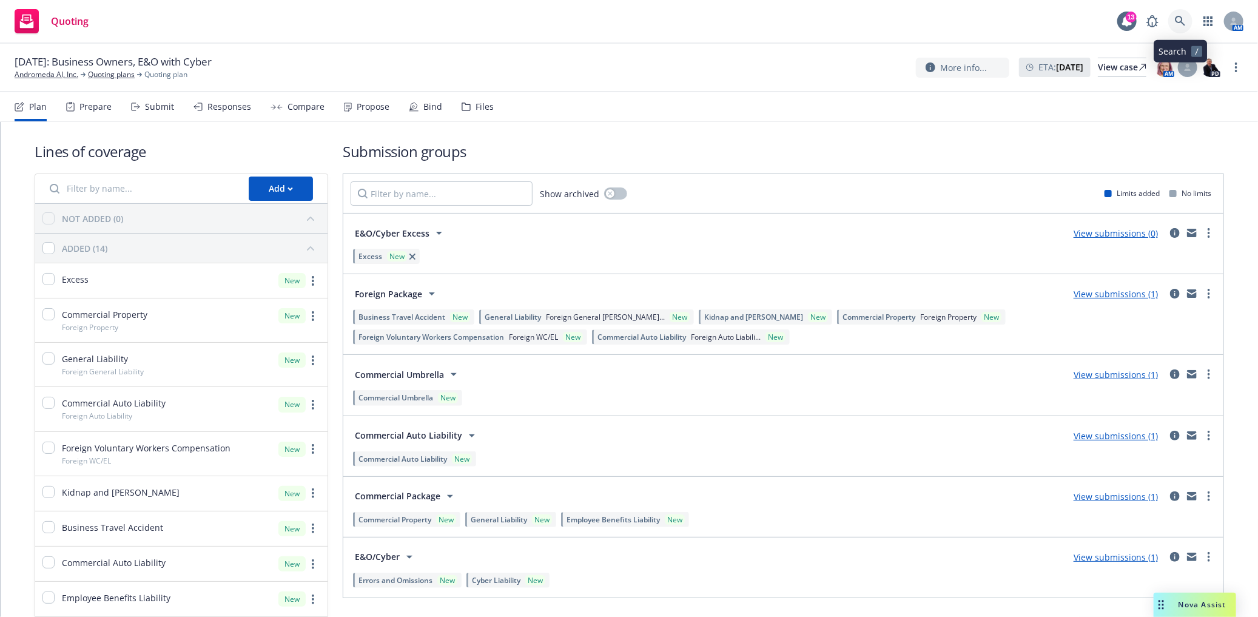
click at [1181, 11] on link at bounding box center [1180, 21] width 24 height 24
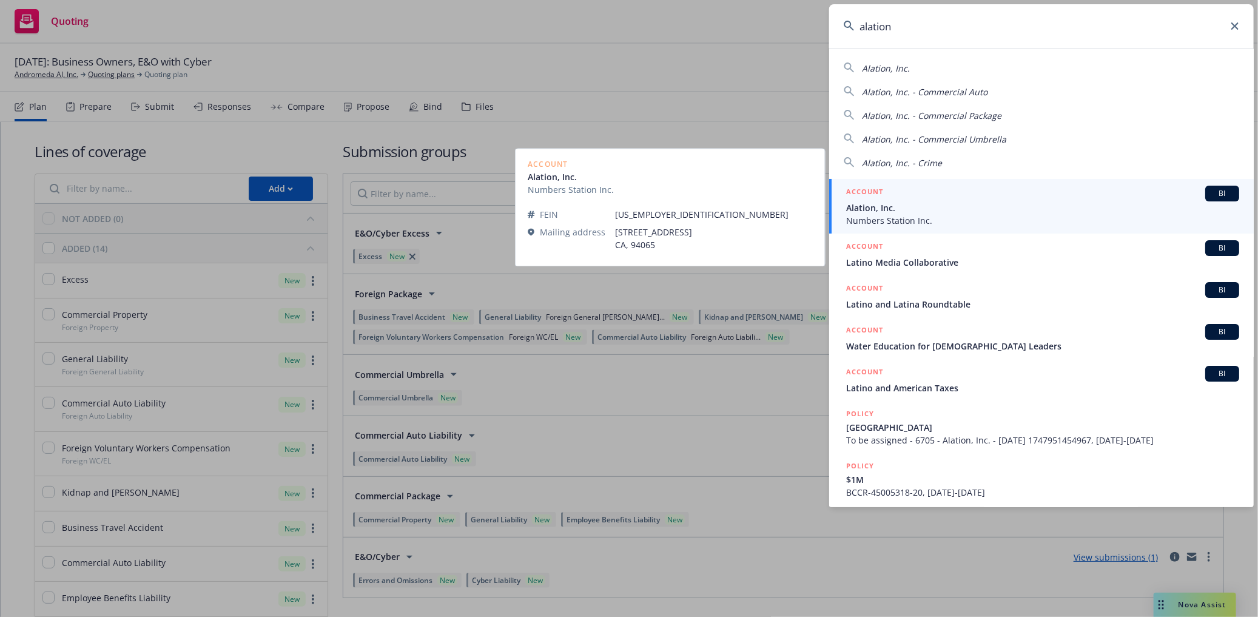
type input "alation"
click at [906, 223] on span "Numbers Station Inc." at bounding box center [1042, 220] width 393 height 13
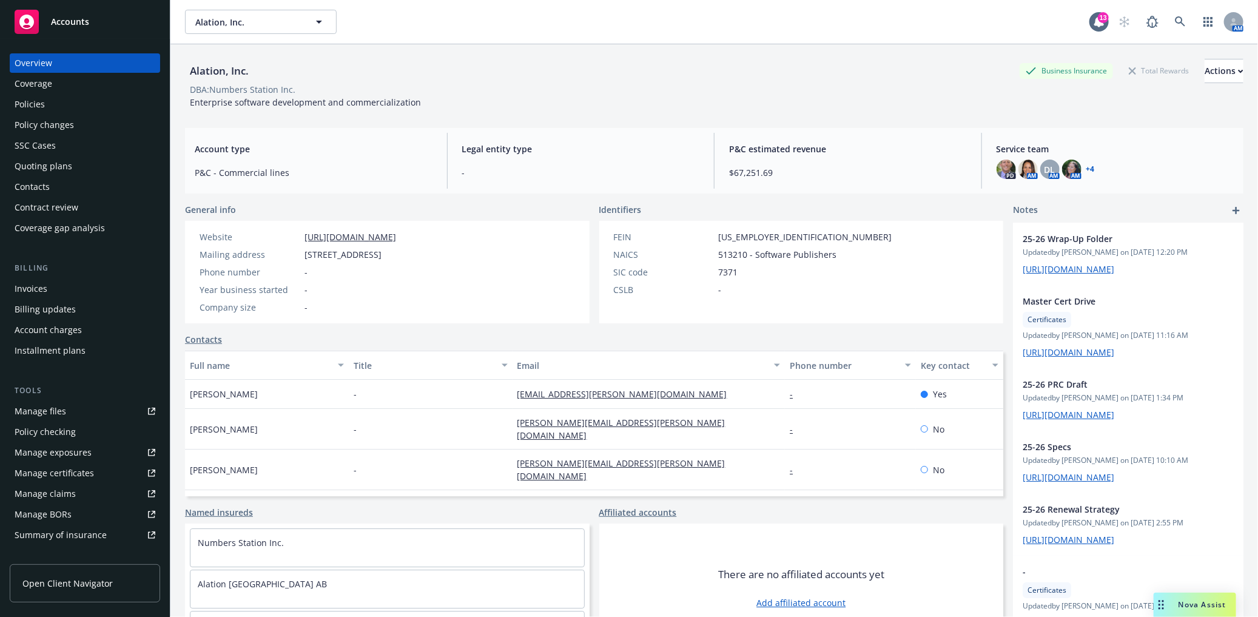
click at [73, 472] on div "Manage certificates" at bounding box center [54, 472] width 79 height 19
click at [49, 82] on div "Coverage" at bounding box center [34, 83] width 38 height 19
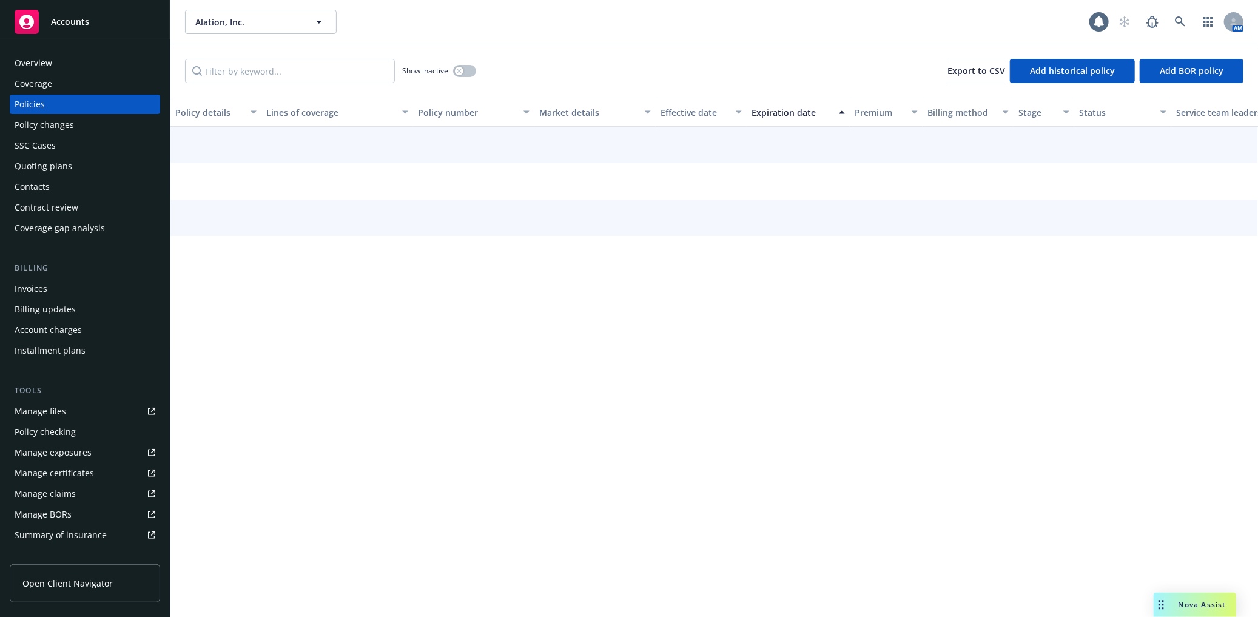
click at [71, 104] on div "Policies" at bounding box center [85, 104] width 141 height 19
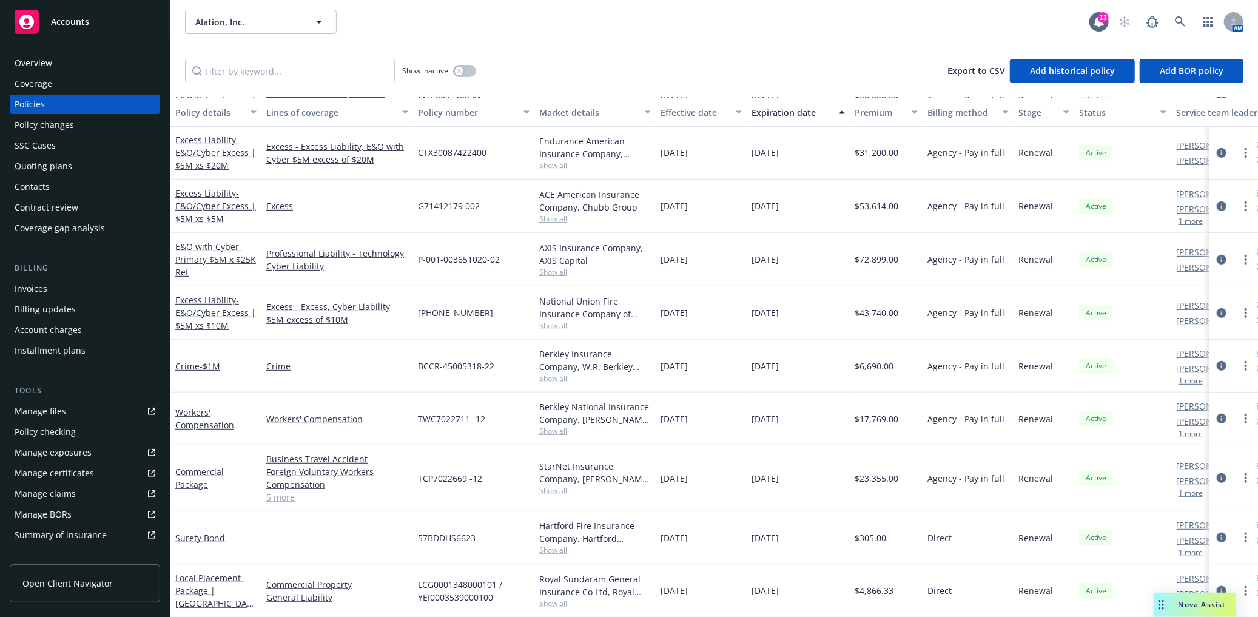
scroll to position [307, 0]
click at [249, 22] on span "Alation, Inc." at bounding box center [241, 27] width 86 height 13
click at [1179, 19] on icon at bounding box center [1180, 21] width 11 height 11
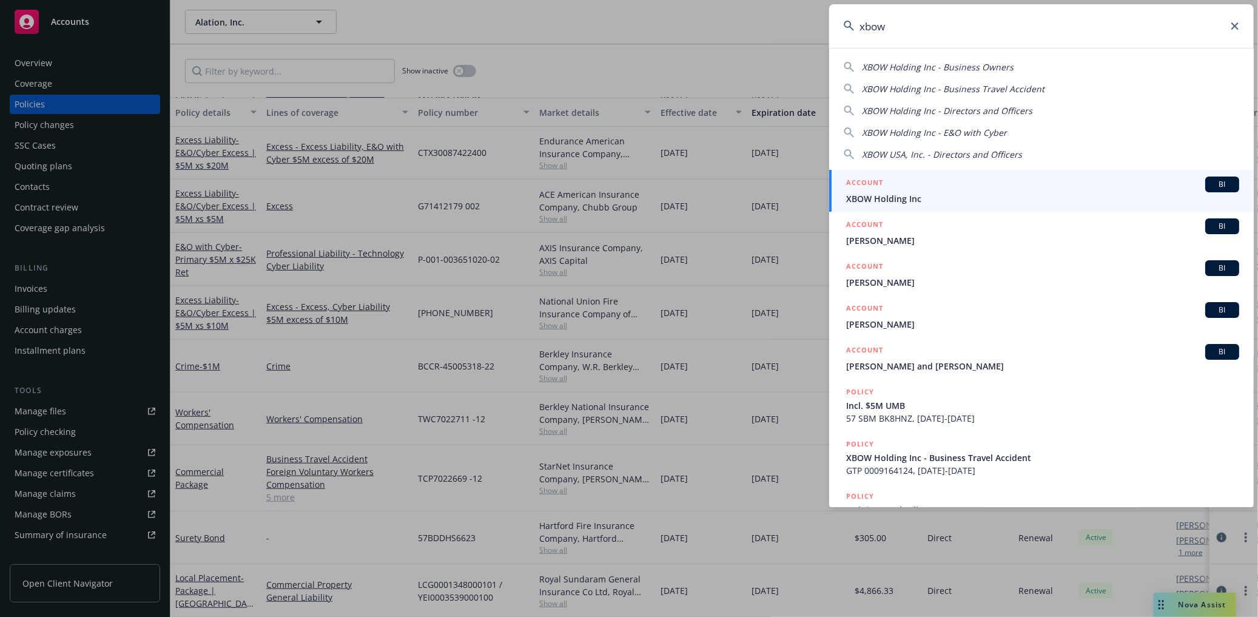
type input "xbow"
click at [886, 194] on span "XBOW Holding Inc" at bounding box center [1042, 198] width 393 height 13
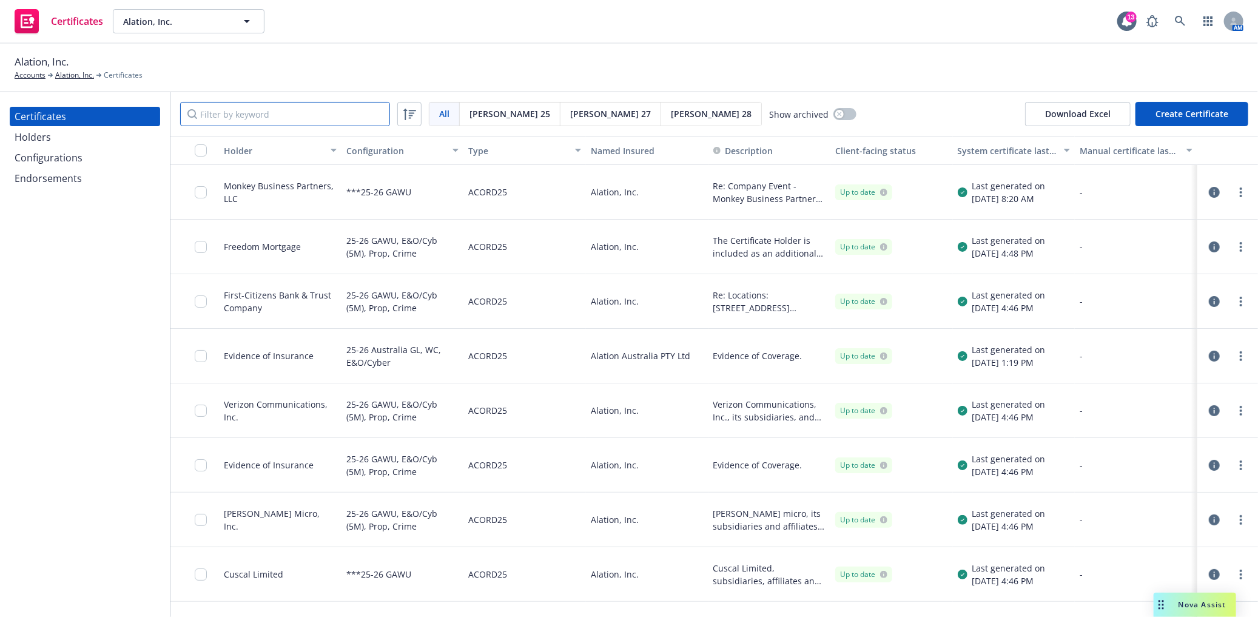
click at [254, 116] on input "Filter by keyword" at bounding box center [285, 114] width 210 height 24
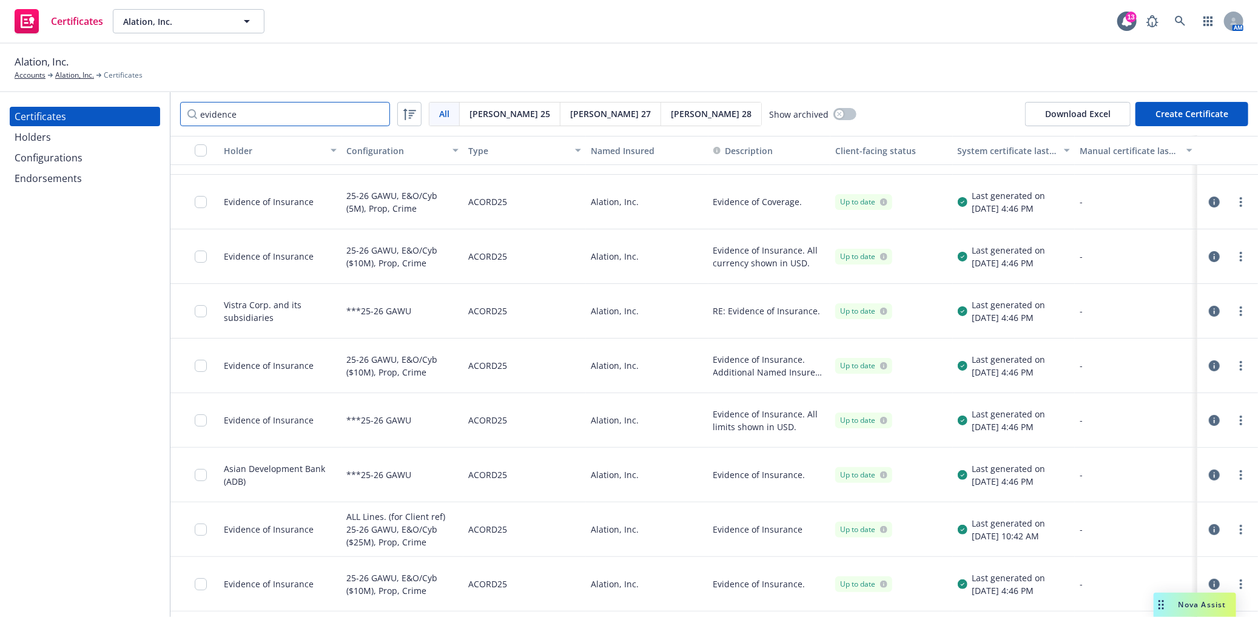
scroll to position [67, 0]
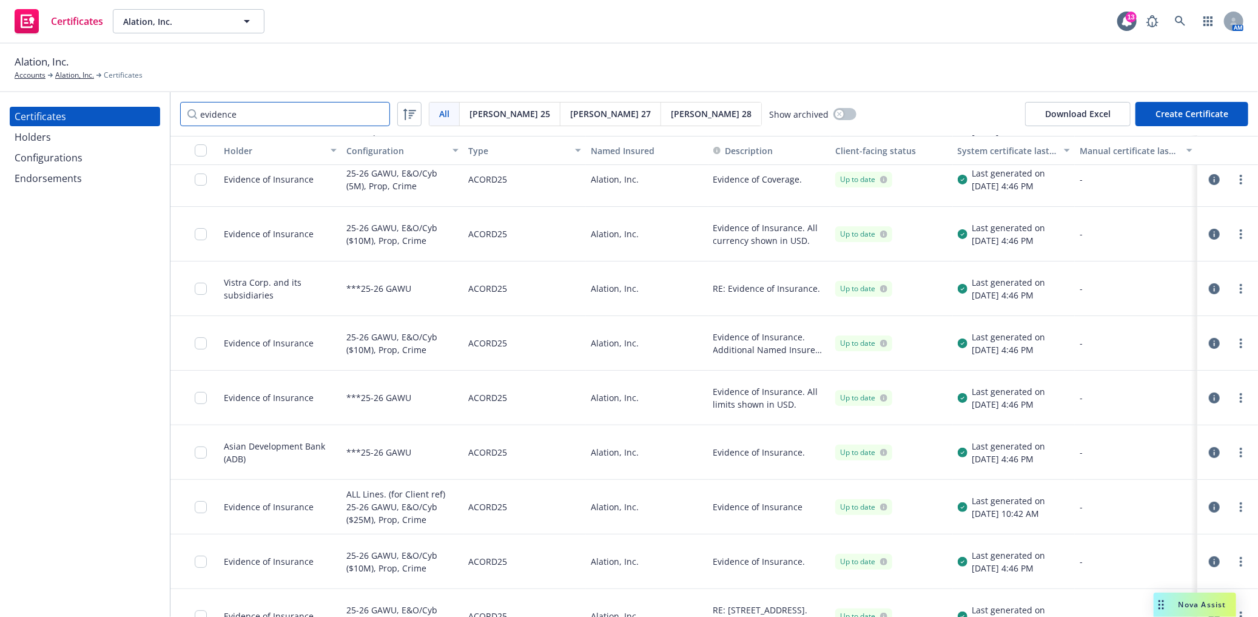
click at [281, 111] on input "evidence" at bounding box center [285, 114] width 210 height 24
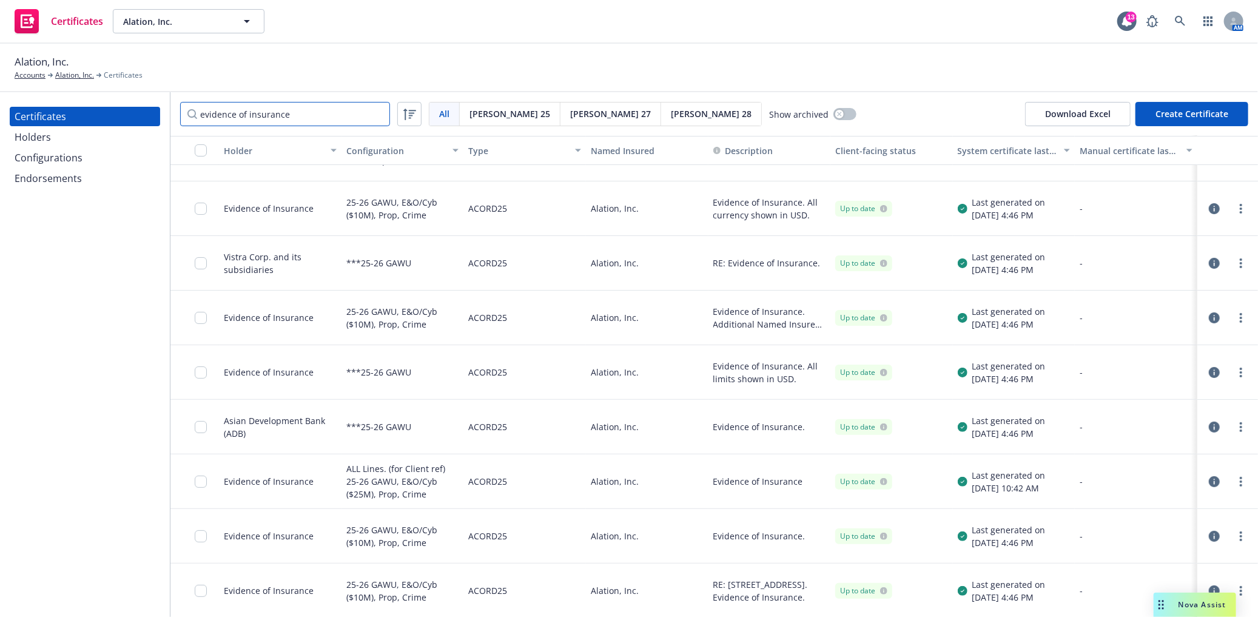
scroll to position [0, 0]
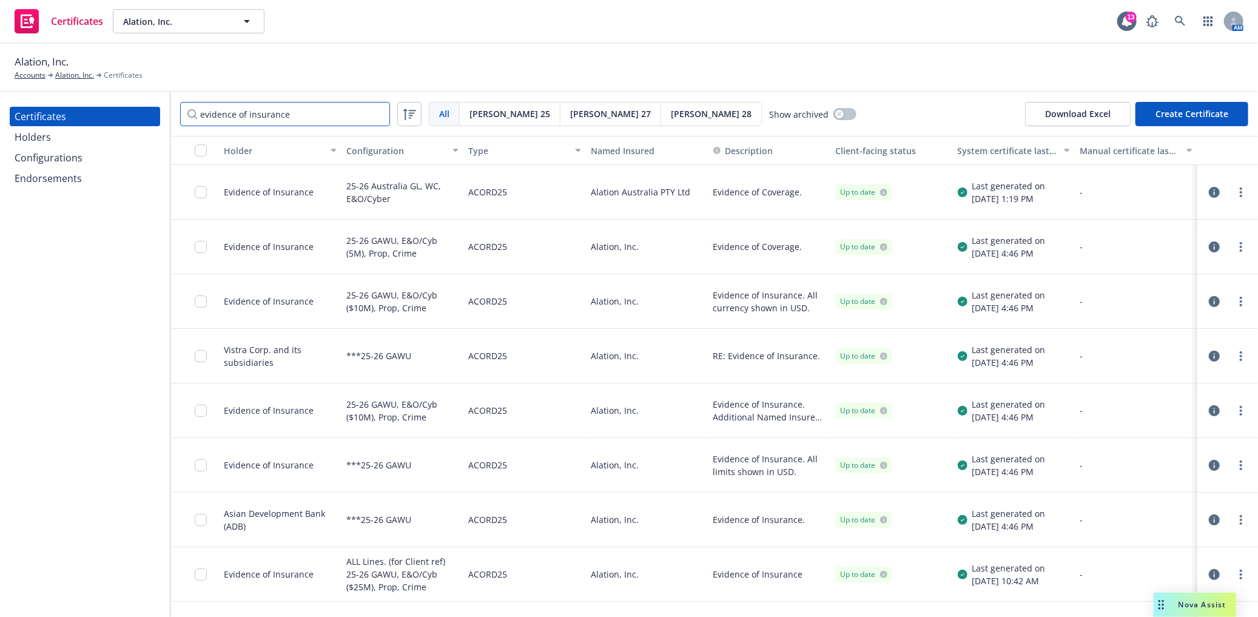
type input "evidence of insurance"
click at [1209, 247] on icon "button" at bounding box center [1214, 246] width 11 height 11
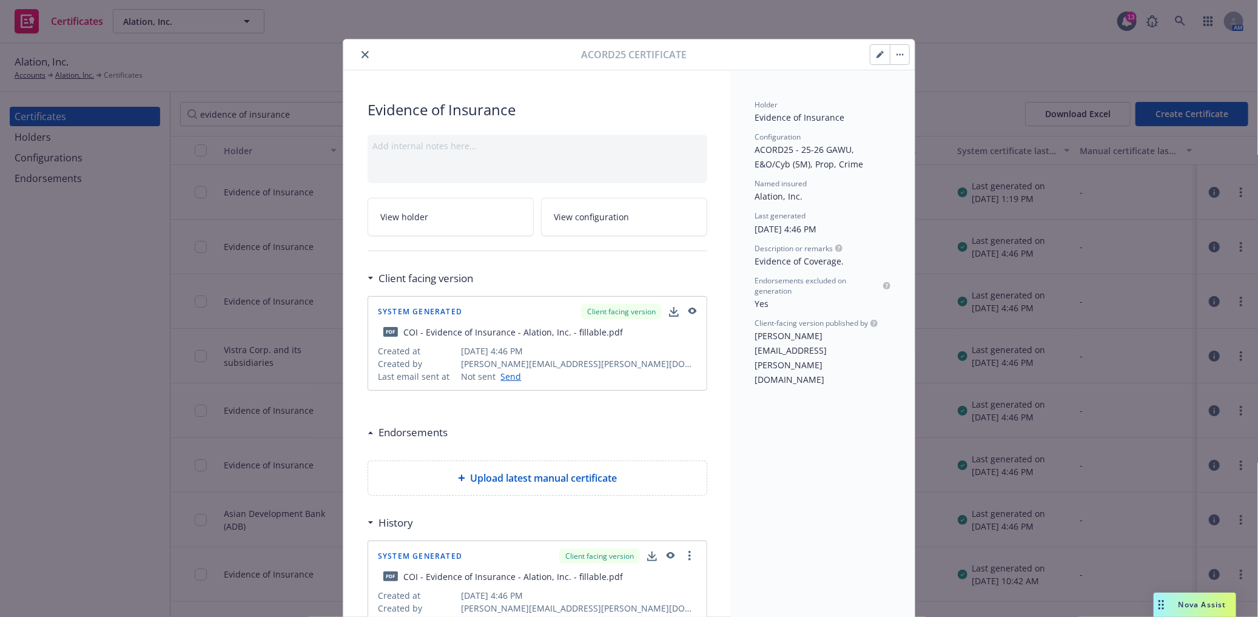
click at [690, 309] on icon "button" at bounding box center [693, 311] width 8 height 7
click at [362, 55] on icon "close" at bounding box center [365, 54] width 7 height 7
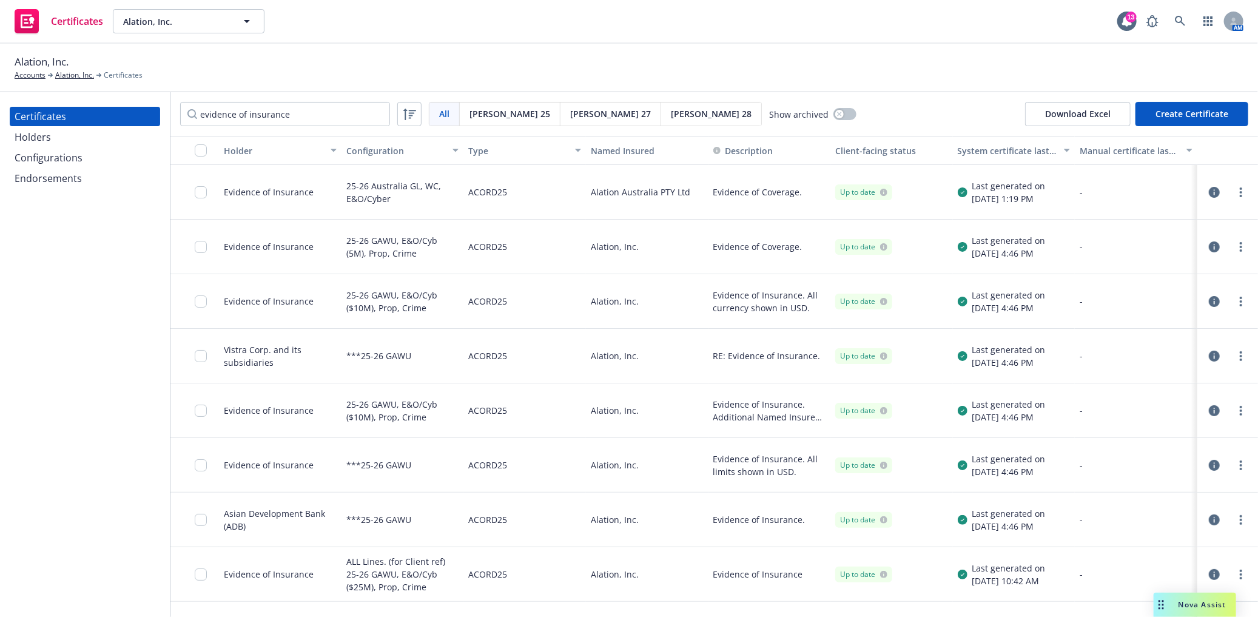
click at [1209, 305] on icon "button" at bounding box center [1214, 301] width 11 height 11
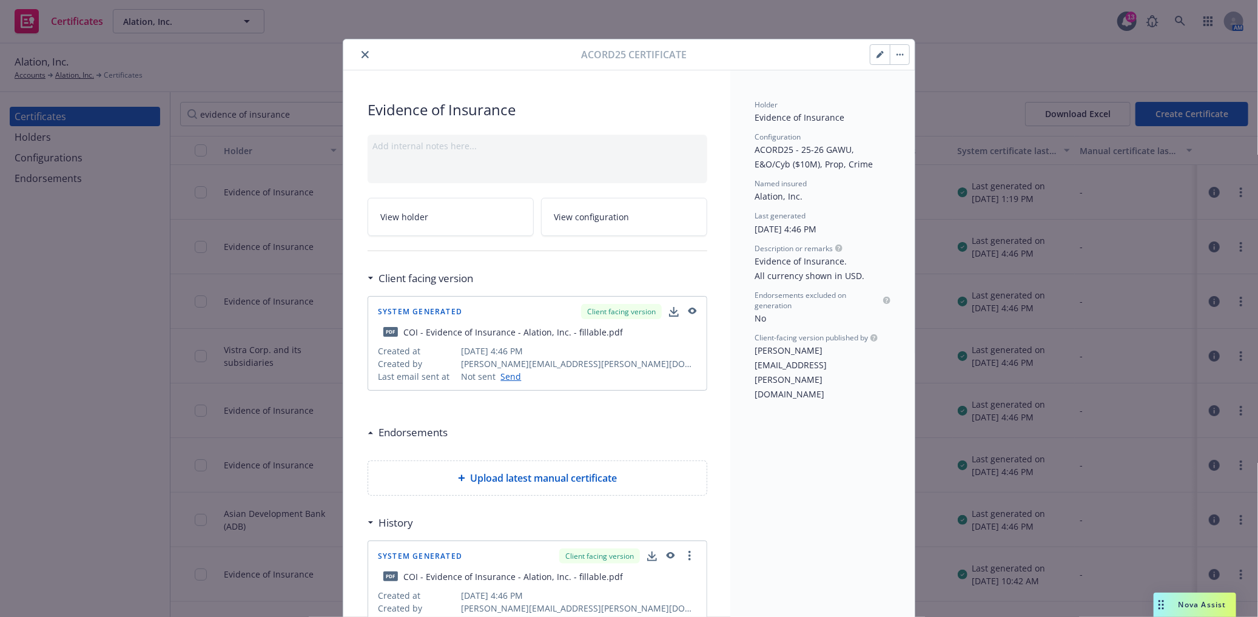
click at [689, 310] on icon "button" at bounding box center [693, 311] width 8 height 7
click at [362, 57] on icon "close" at bounding box center [365, 54] width 7 height 7
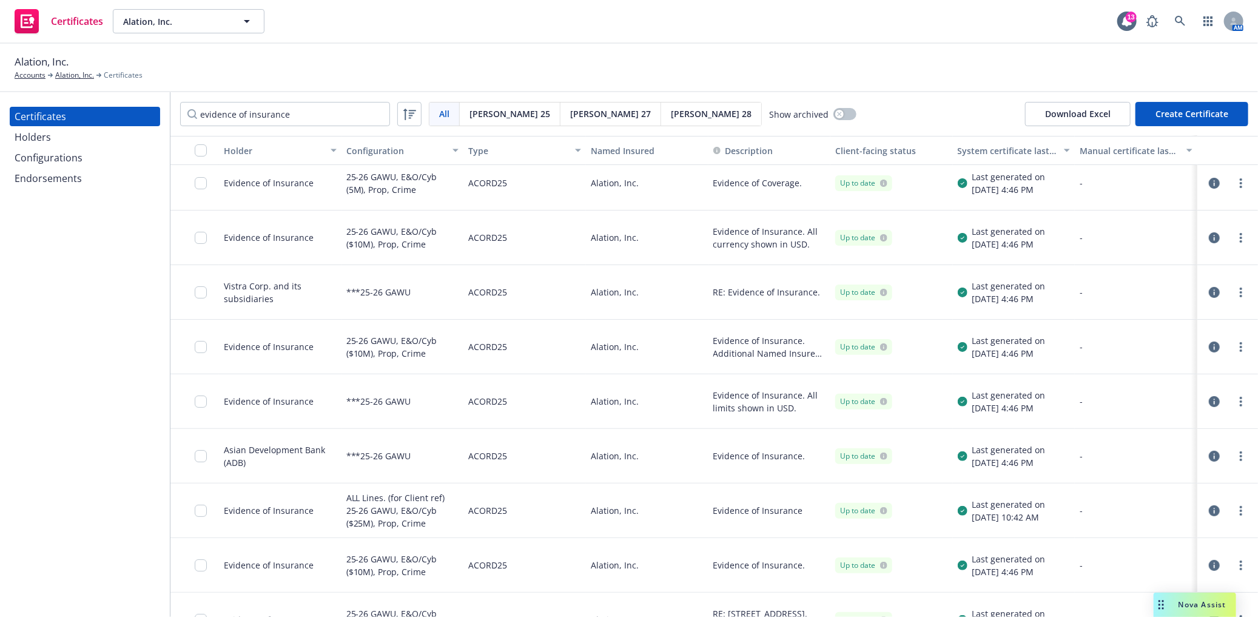
scroll to position [93, 0]
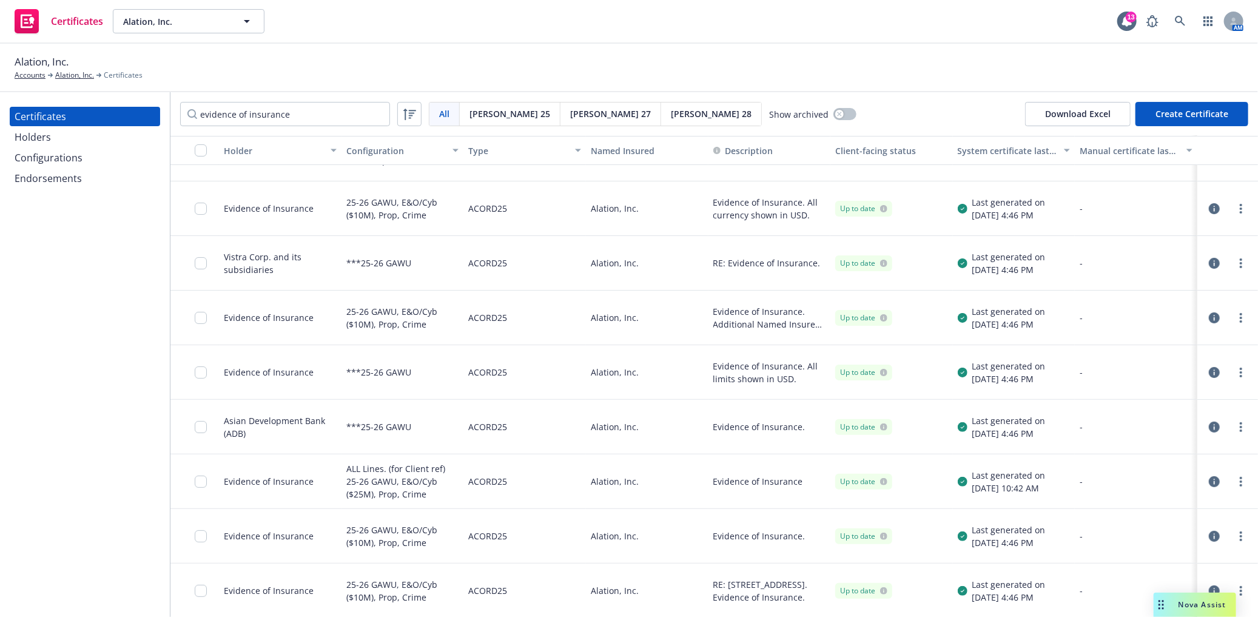
click at [1209, 586] on icon "button" at bounding box center [1214, 590] width 11 height 11
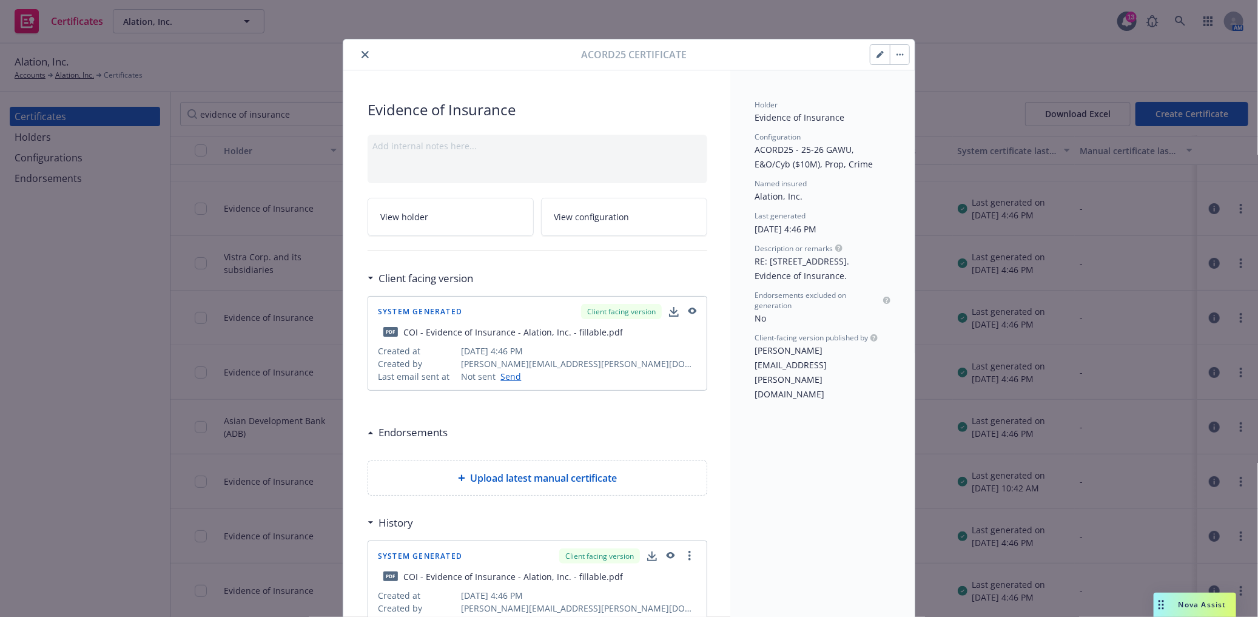
click at [692, 311] on icon "button" at bounding box center [693, 311] width 8 height 7
click at [362, 56] on icon "close" at bounding box center [365, 54] width 7 height 7
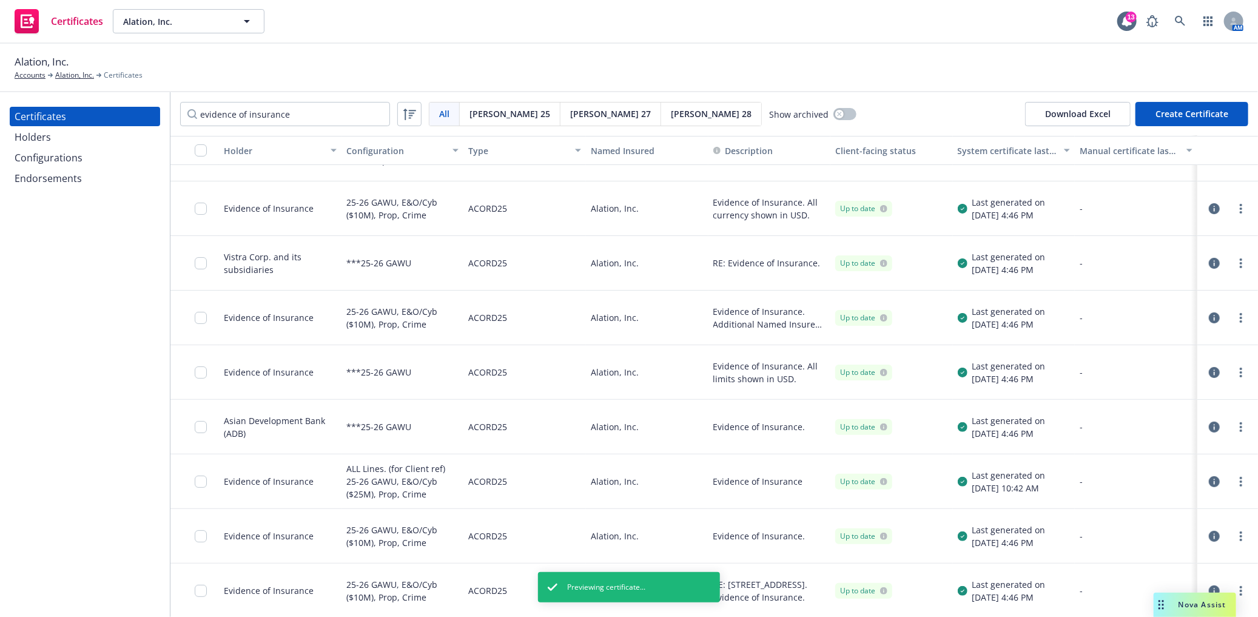
click at [1209, 536] on icon "button" at bounding box center [1214, 536] width 11 height 11
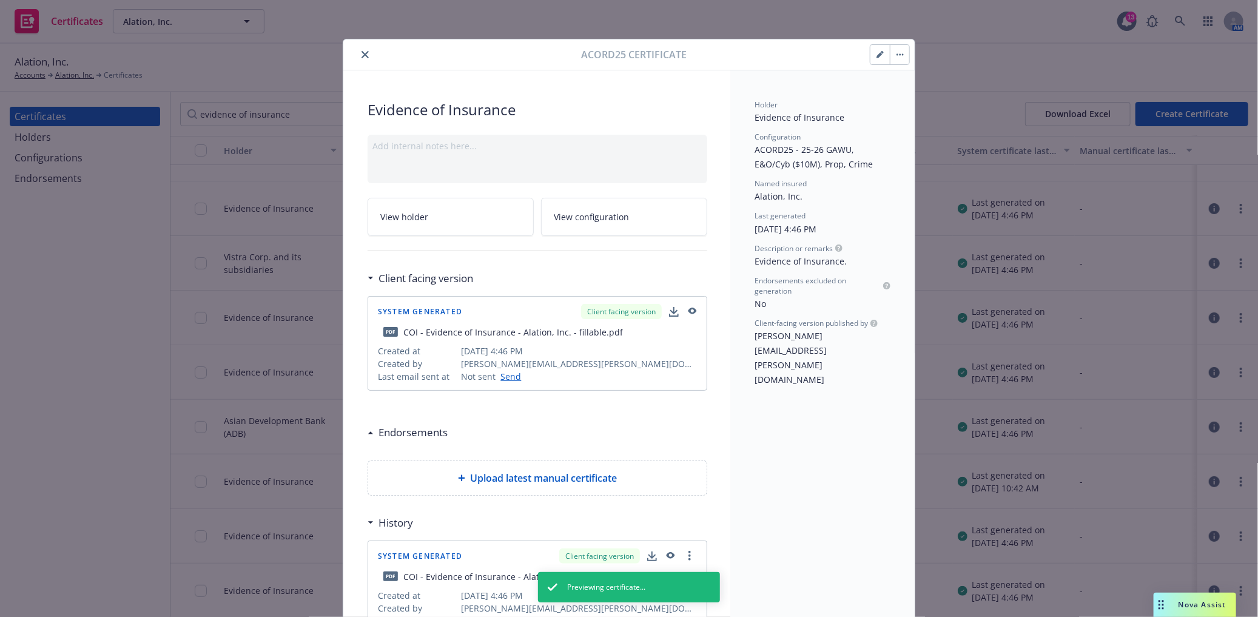
click at [687, 311] on icon "button" at bounding box center [691, 312] width 11 height 8
click at [362, 56] on icon "close" at bounding box center [365, 54] width 7 height 7
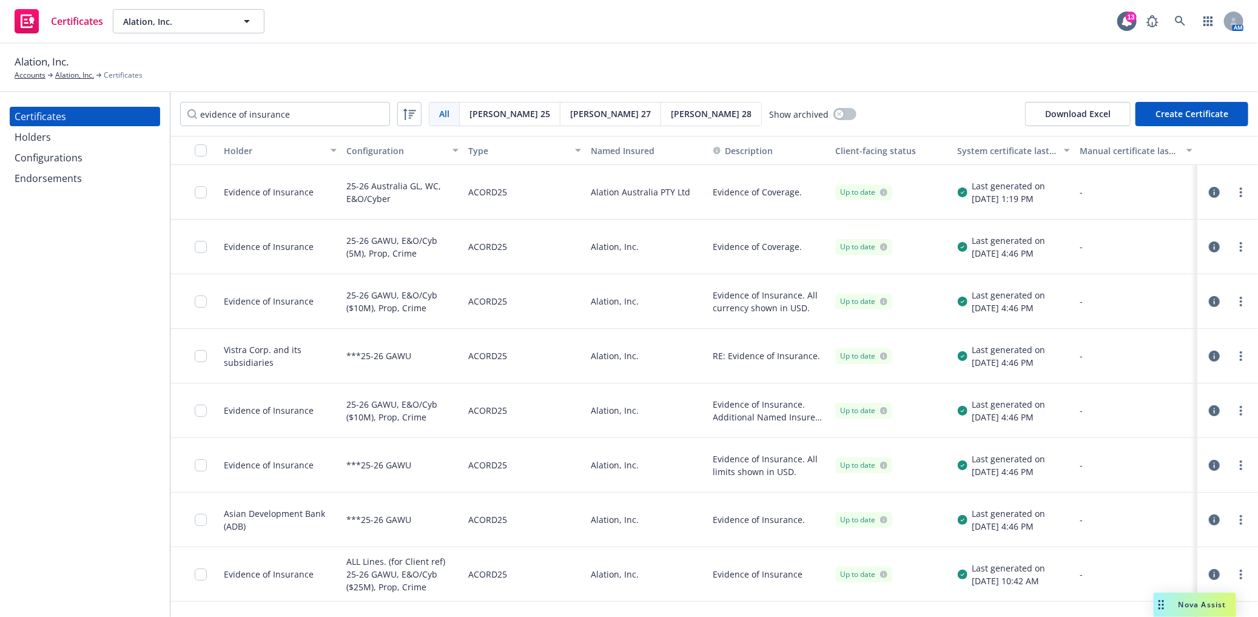
click at [1209, 463] on icon "button" at bounding box center [1214, 465] width 11 height 11
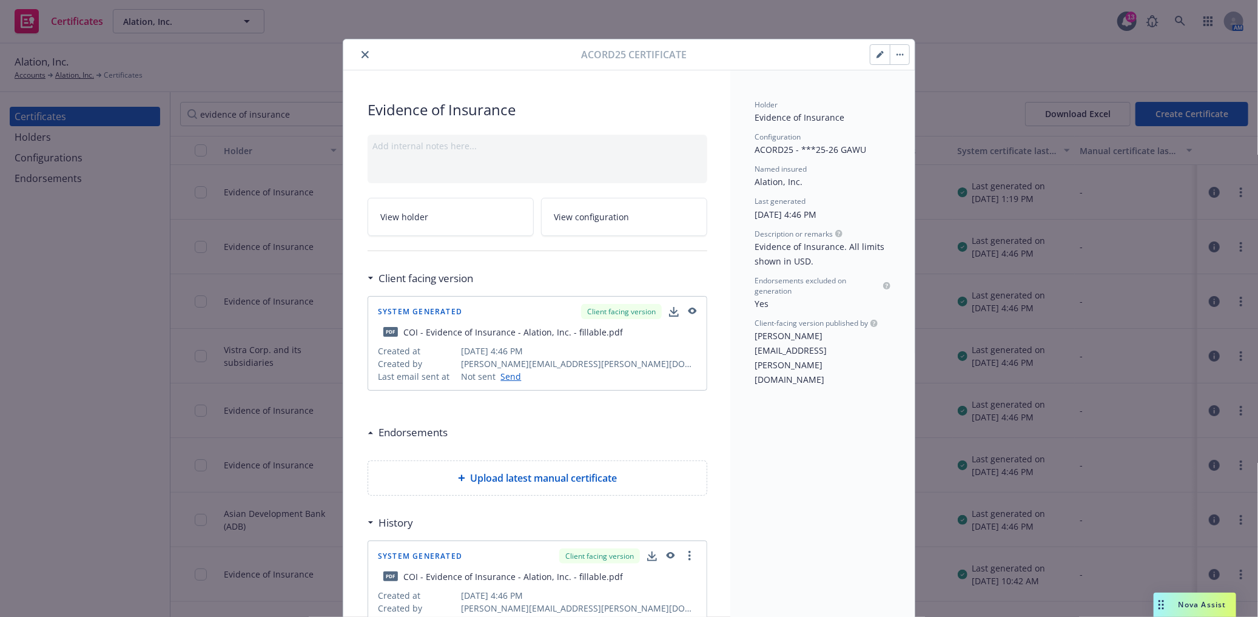
click at [686, 308] on icon "button" at bounding box center [691, 312] width 11 height 8
click at [358, 56] on button "close" at bounding box center [365, 54] width 15 height 15
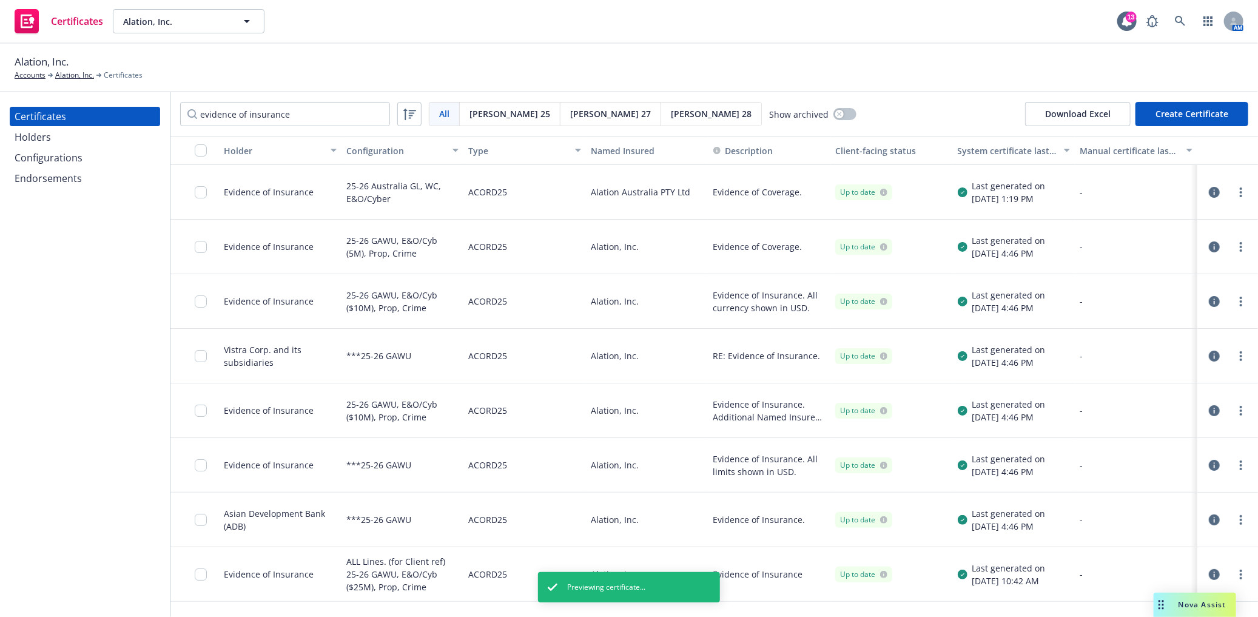
click at [1209, 299] on icon "button" at bounding box center [1214, 301] width 11 height 11
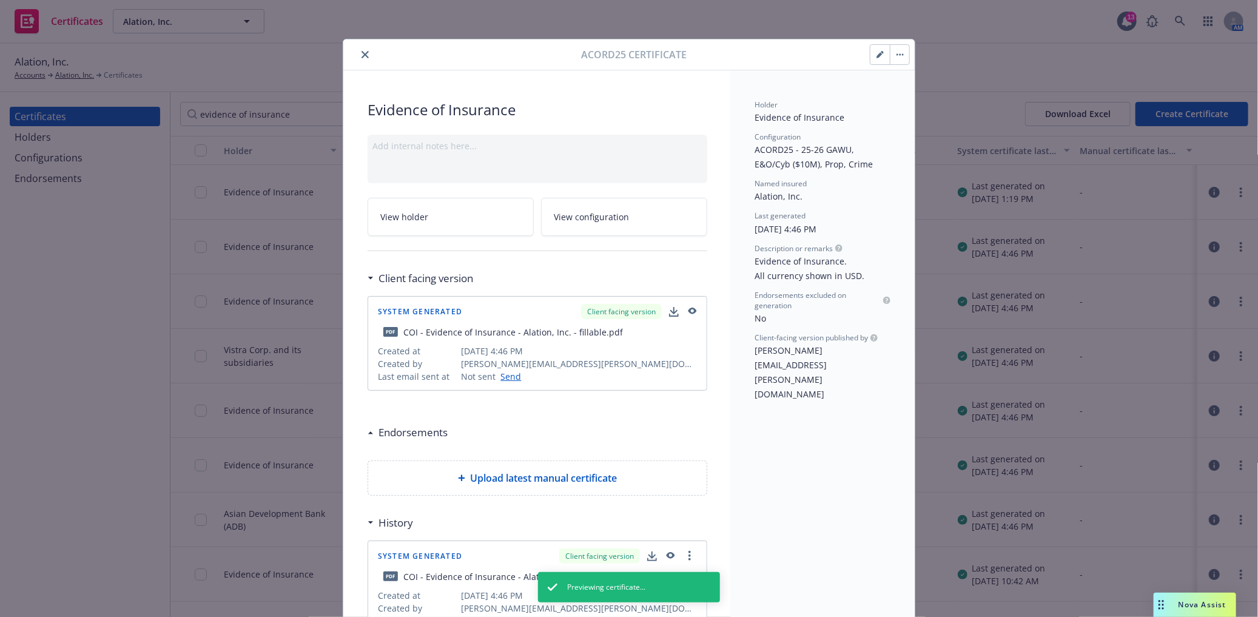
click at [689, 312] on icon "button" at bounding box center [693, 311] width 8 height 7
click at [359, 61] on button "close" at bounding box center [365, 54] width 15 height 15
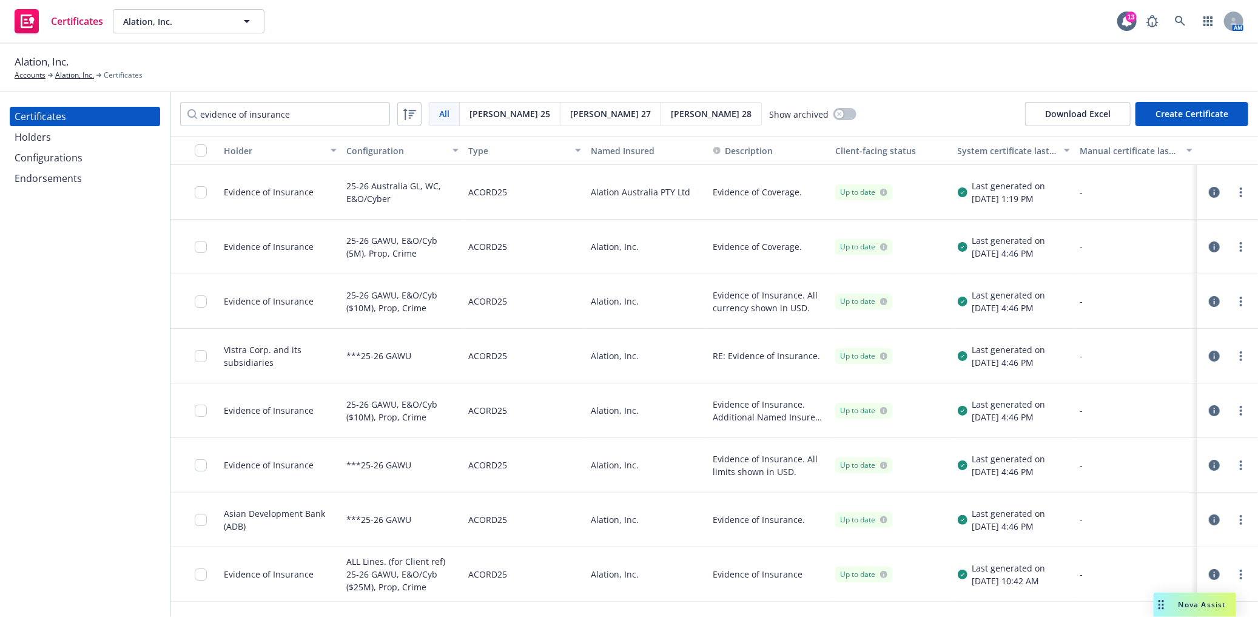
click at [1209, 247] on icon "button" at bounding box center [1214, 246] width 11 height 11
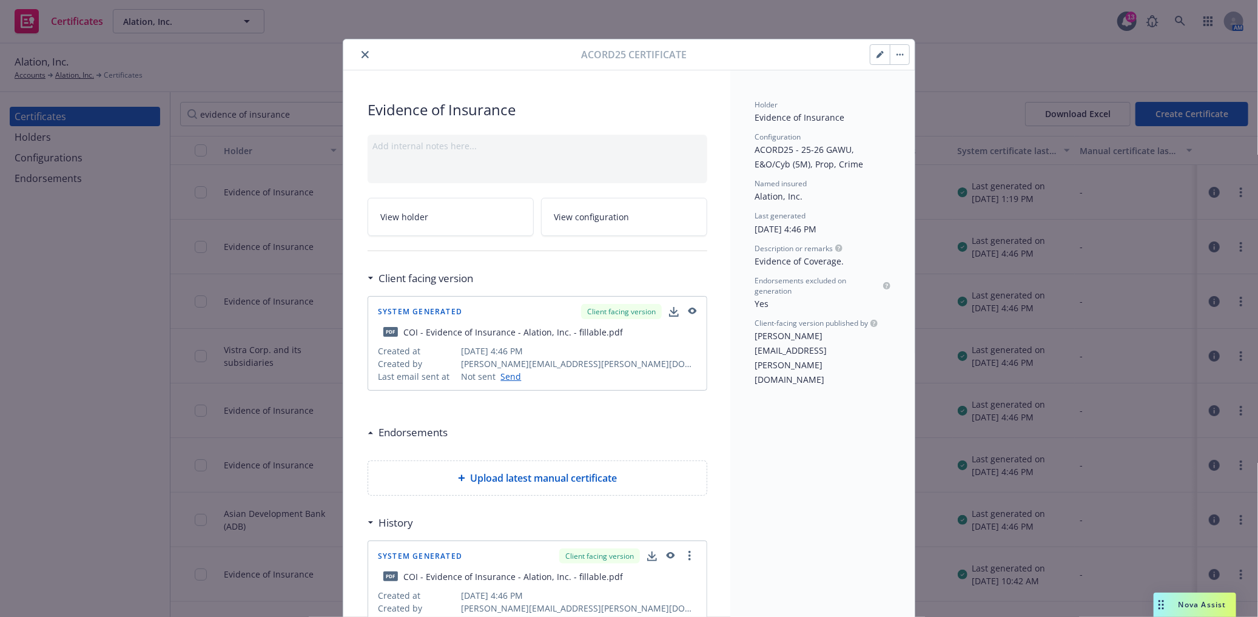
click at [686, 311] on icon "button" at bounding box center [691, 312] width 11 height 8
click at [355, 47] on div at bounding box center [464, 54] width 233 height 15
click at [362, 53] on icon "close" at bounding box center [365, 54] width 7 height 7
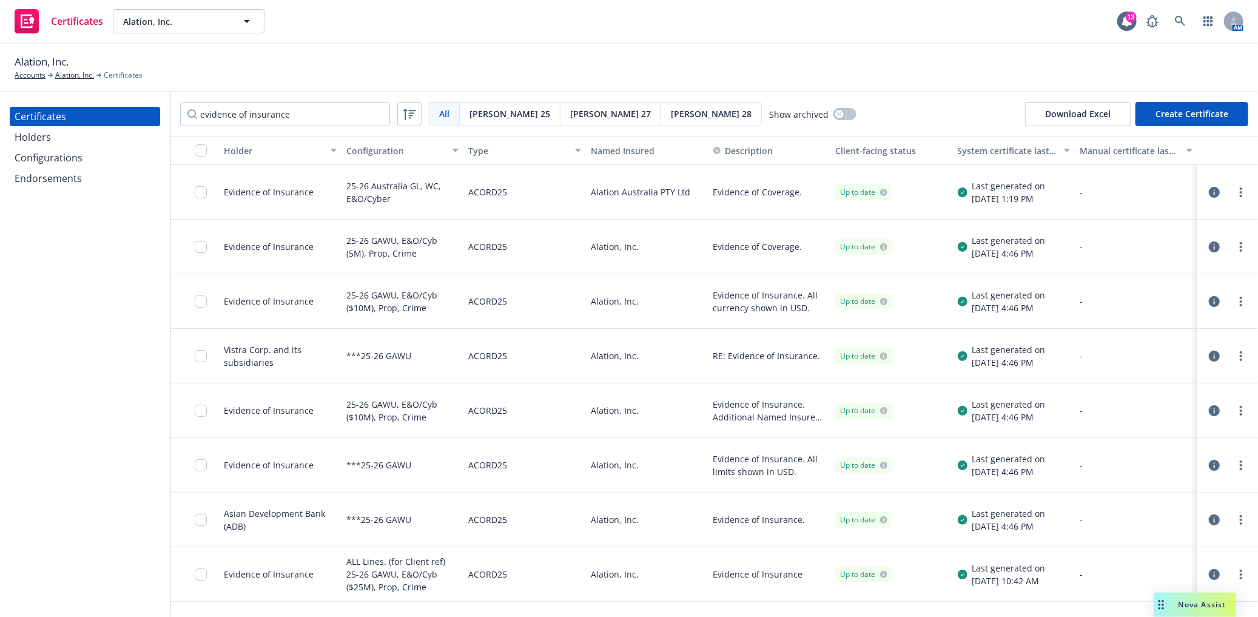
click at [346, 59] on div "Alation, Inc. Accounts Alation, Inc. Certificates" at bounding box center [629, 67] width 1229 height 27
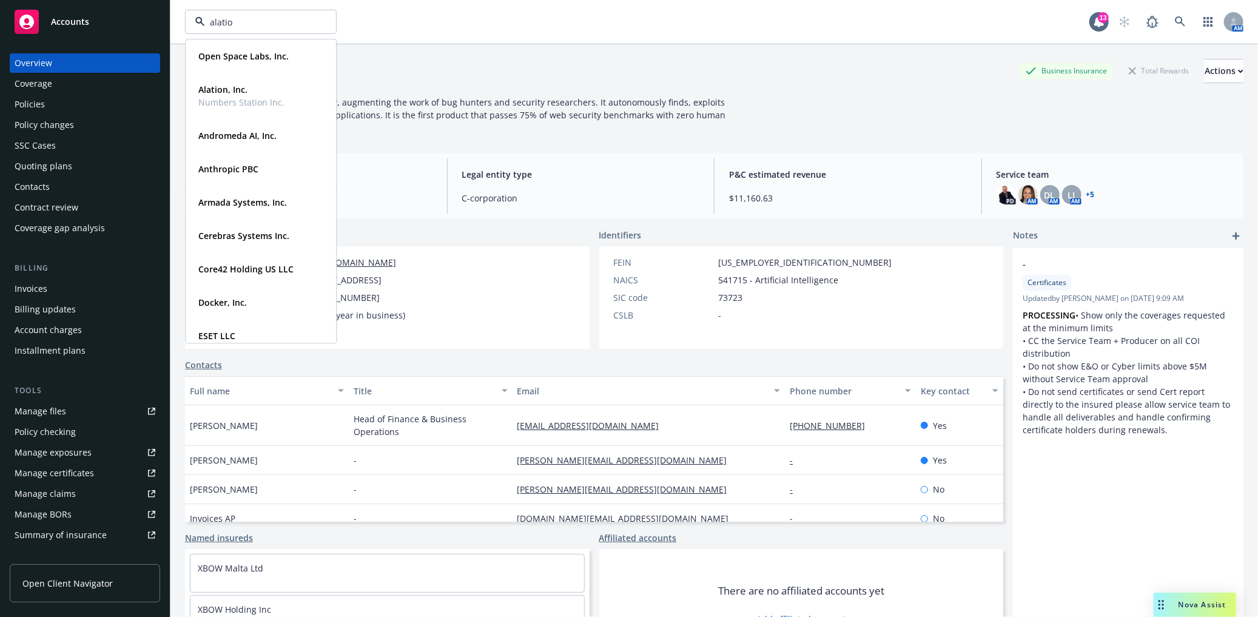
type input "alation"
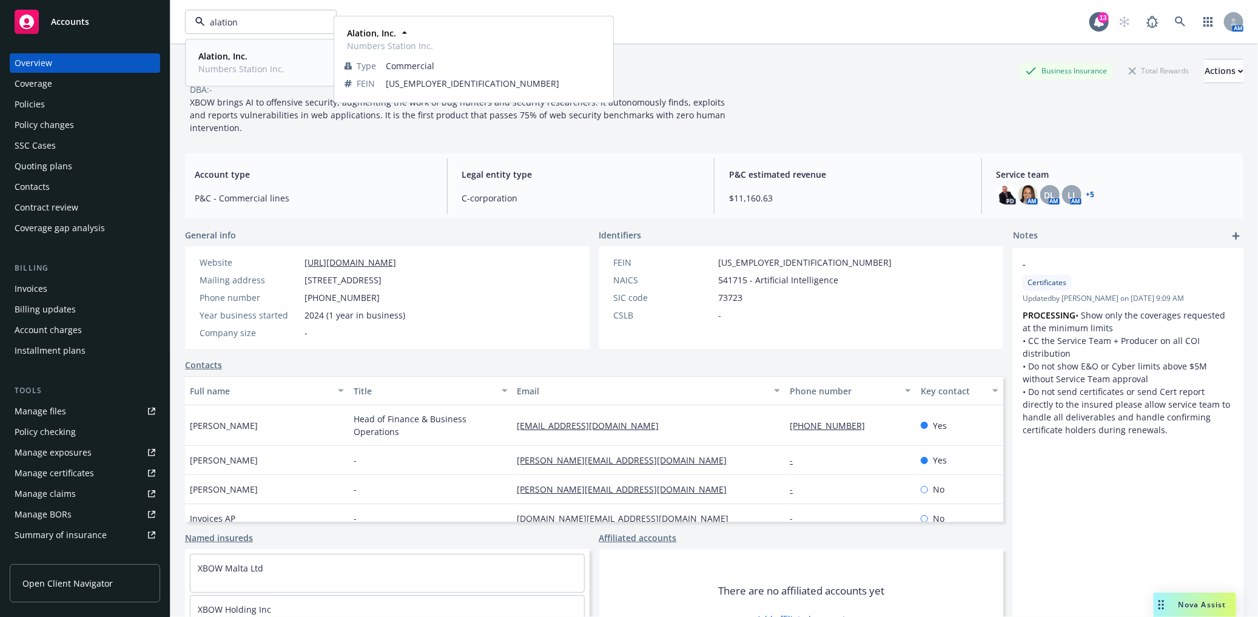
click at [232, 67] on span "Numbers Station Inc." at bounding box center [241, 68] width 86 height 13
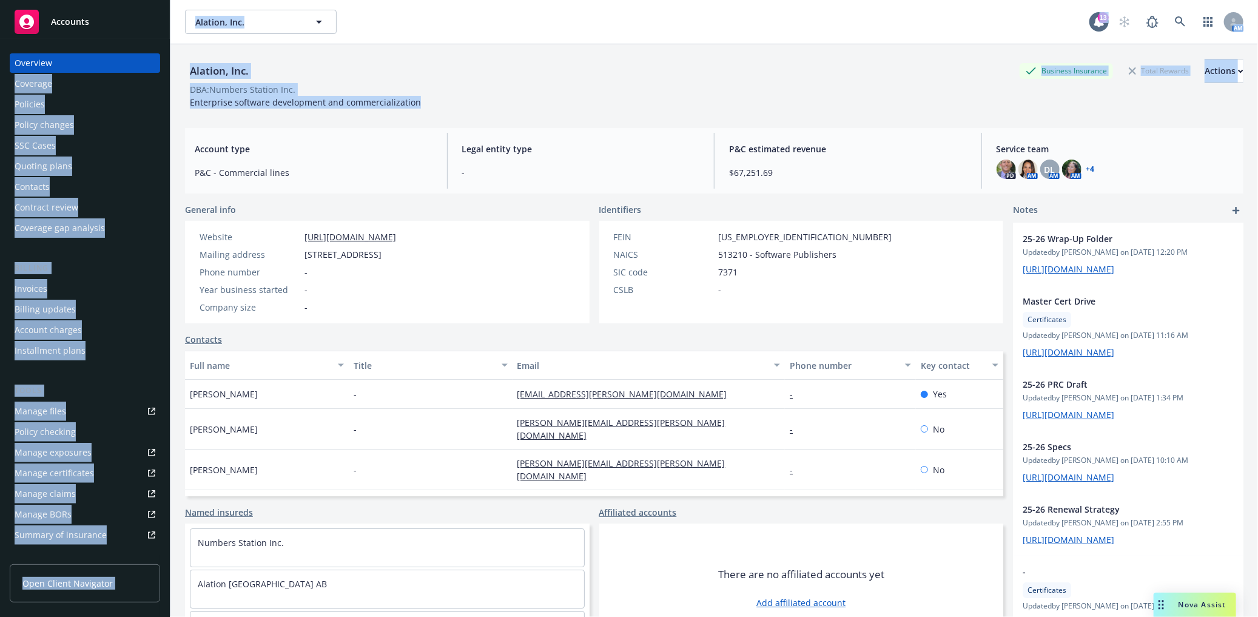
drag, startPoint x: 414, startPoint y: 104, endPoint x: 137, endPoint y: 47, distance: 282.6
click at [137, 47] on div "Accounts Overview Coverage Policies Policy changes SSC Cases Quoting plans Cont…" at bounding box center [629, 308] width 1258 height 617
click at [284, 69] on div "Alation, Inc. Business Insurance Total Rewards Actions" at bounding box center [714, 71] width 1059 height 24
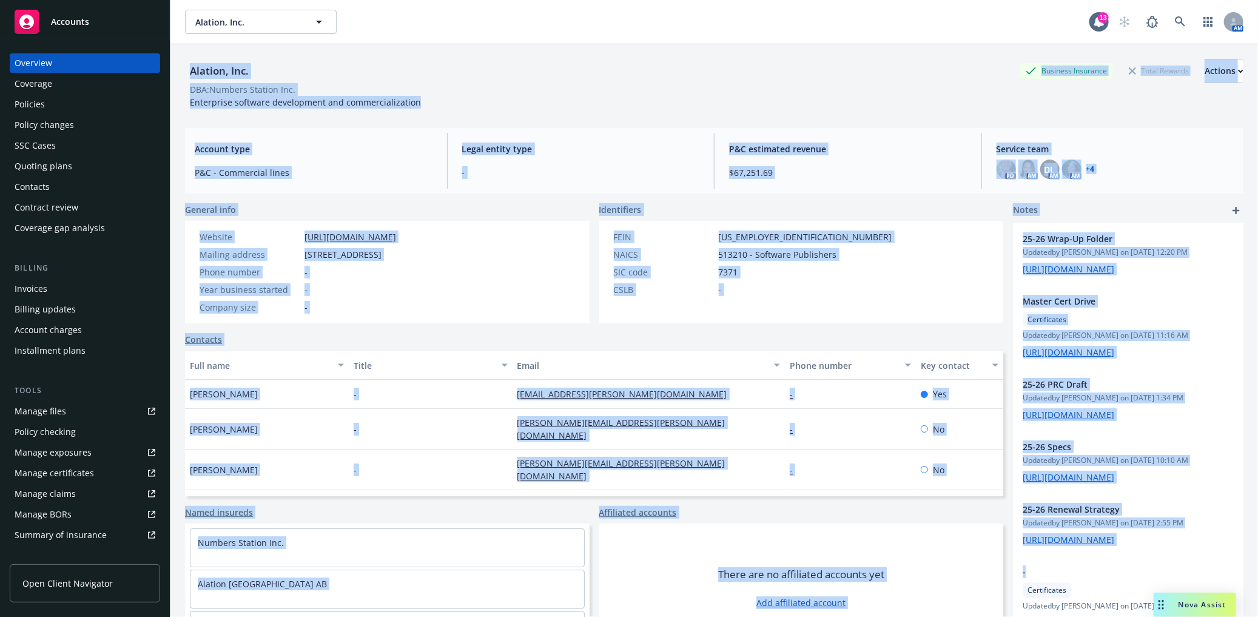
scroll to position [44, 0]
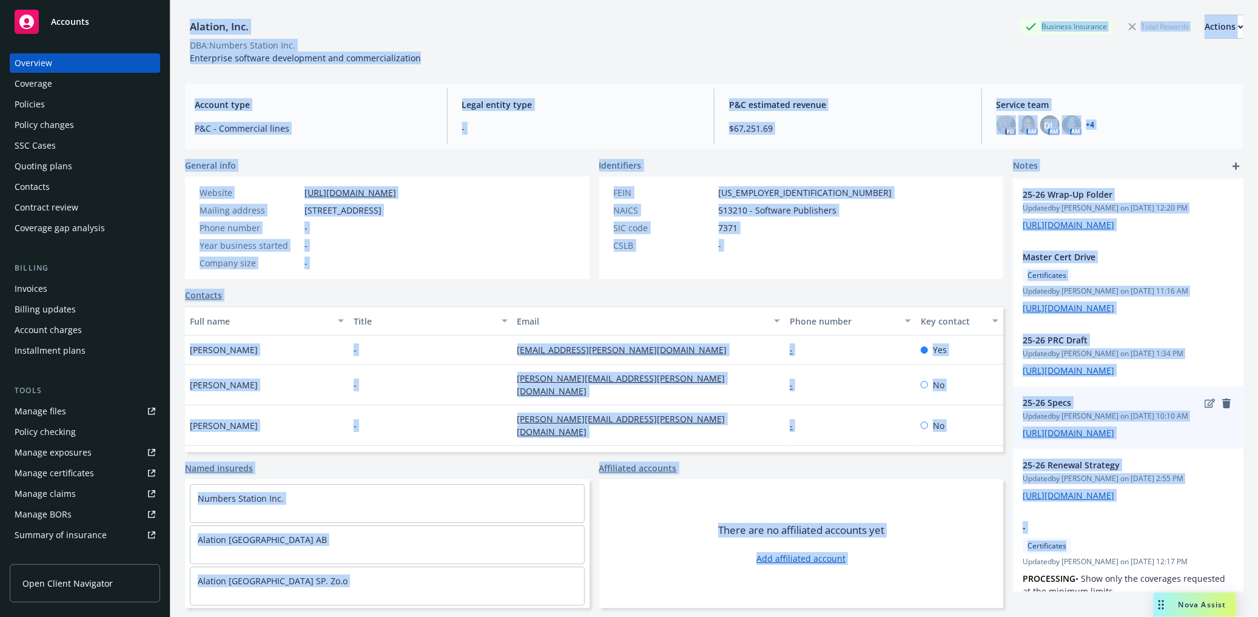
drag, startPoint x: 180, startPoint y: 56, endPoint x: 1059, endPoint y: 532, distance: 999.9
click at [1173, 616] on html "Accounts Overview Coverage Policies Policy changes SSC Cases Quoting plans Cont…" at bounding box center [629, 308] width 1258 height 617
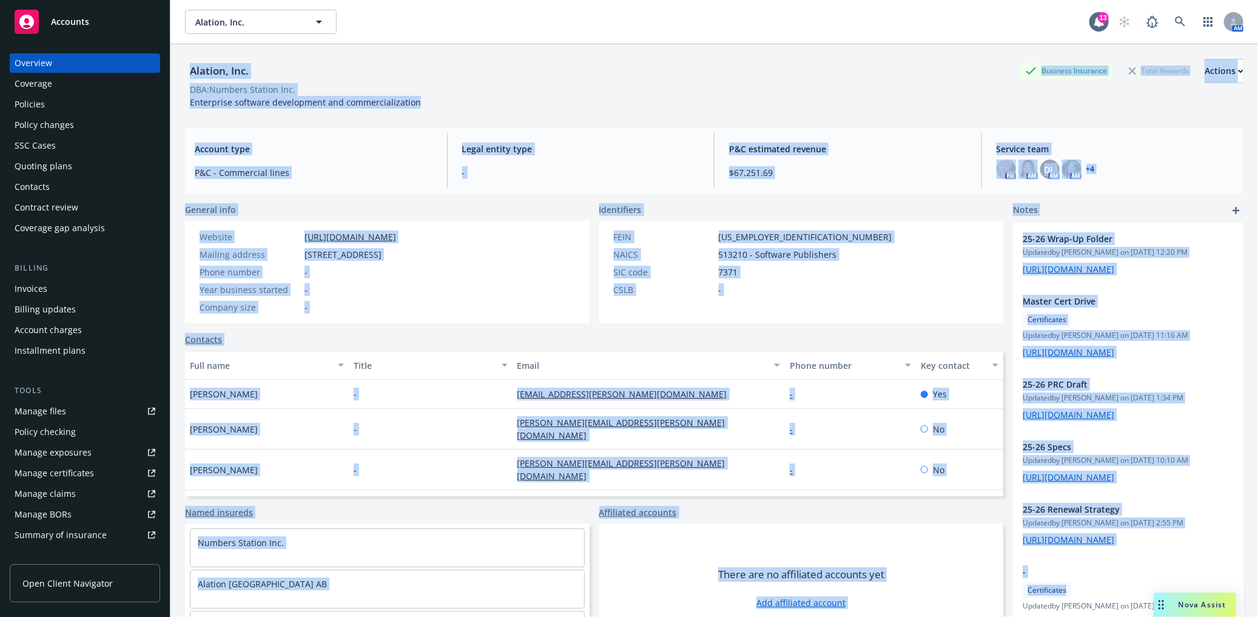
click at [324, 75] on div "Alation, Inc. Business Insurance Total Rewards Actions" at bounding box center [714, 71] width 1059 height 24
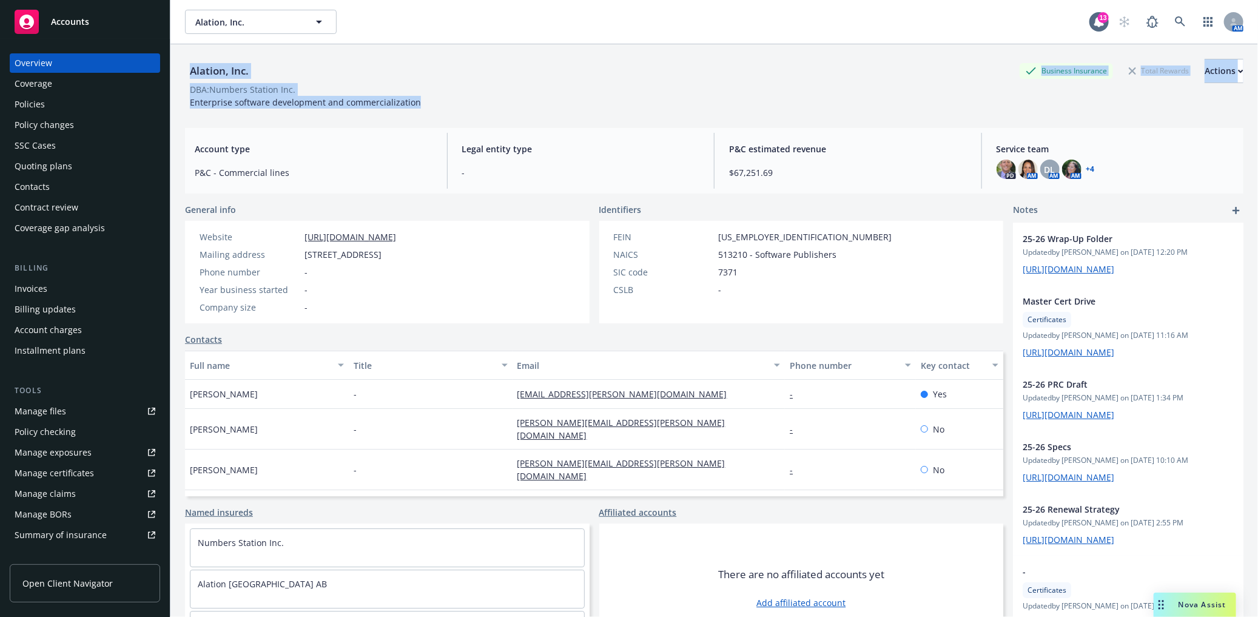
drag, startPoint x: 433, startPoint y: 103, endPoint x: 184, endPoint y: 61, distance: 252.8
click at [184, 61] on div "Alation, Inc. Business Insurance Total Rewards Actions DBA: Numbers Station Inc…" at bounding box center [714, 352] width 1088 height 617
click at [188, 52] on div "Alation, Inc. Business Insurance Total Rewards Actions DBA: Numbers Station Inc…" at bounding box center [714, 81] width 1059 height 74
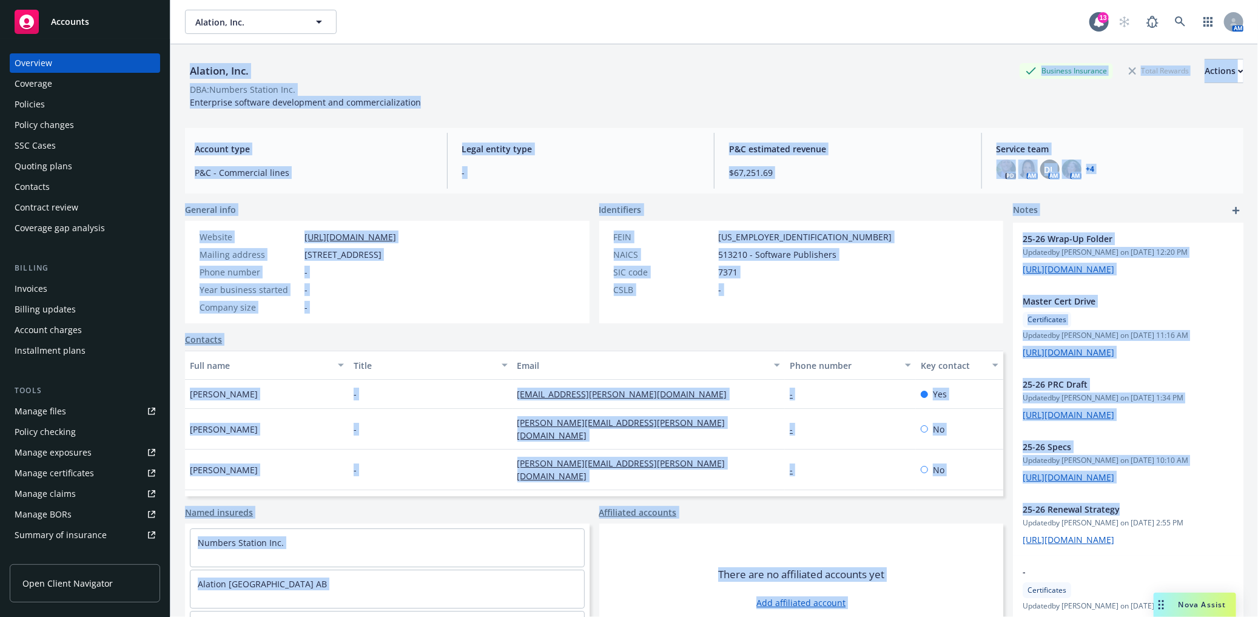
scroll to position [44, 0]
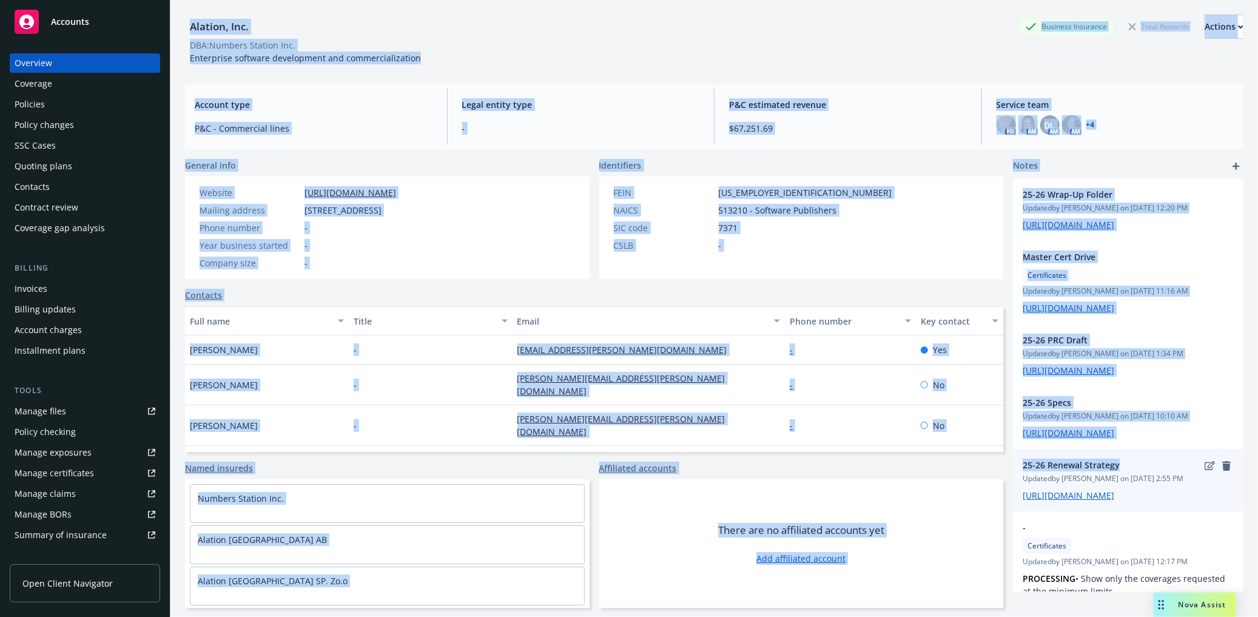
drag, startPoint x: 187, startPoint y: 70, endPoint x: 1068, endPoint y: 580, distance: 1018.4
click at [1081, 593] on div "Alation, Inc. Business Insurance Total Rewards Actions DBA: Numbers Station Inc…" at bounding box center [714, 301] width 1059 height 602
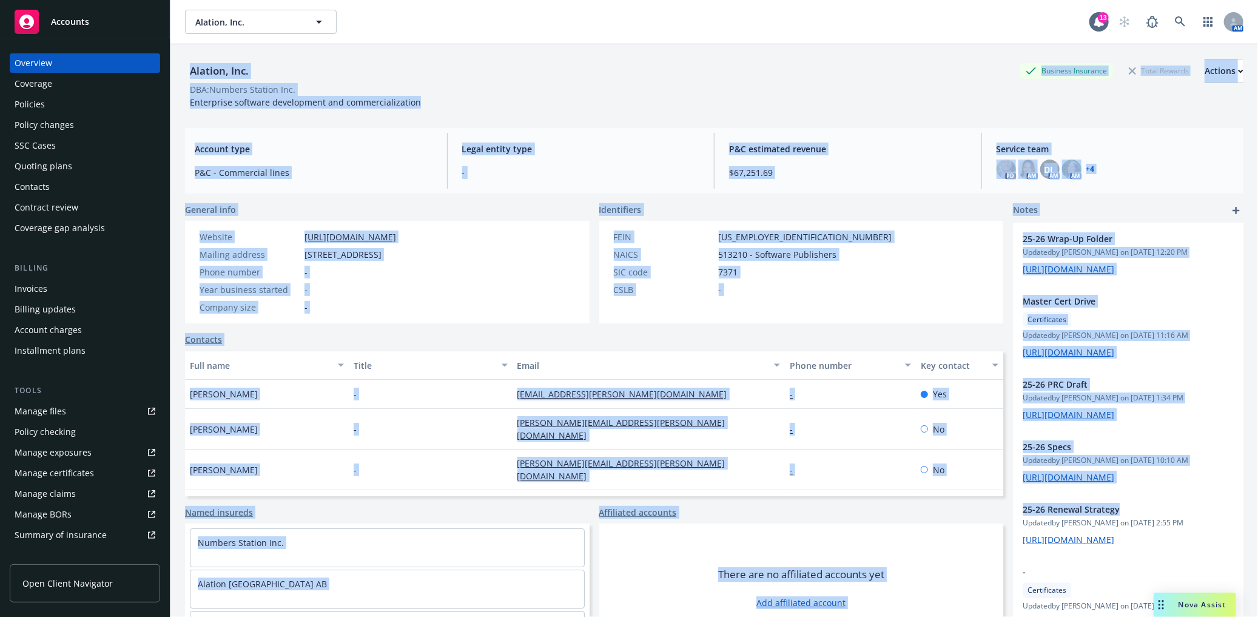
click at [445, 83] on div "DBA: Numbers Station Inc." at bounding box center [714, 89] width 1059 height 13
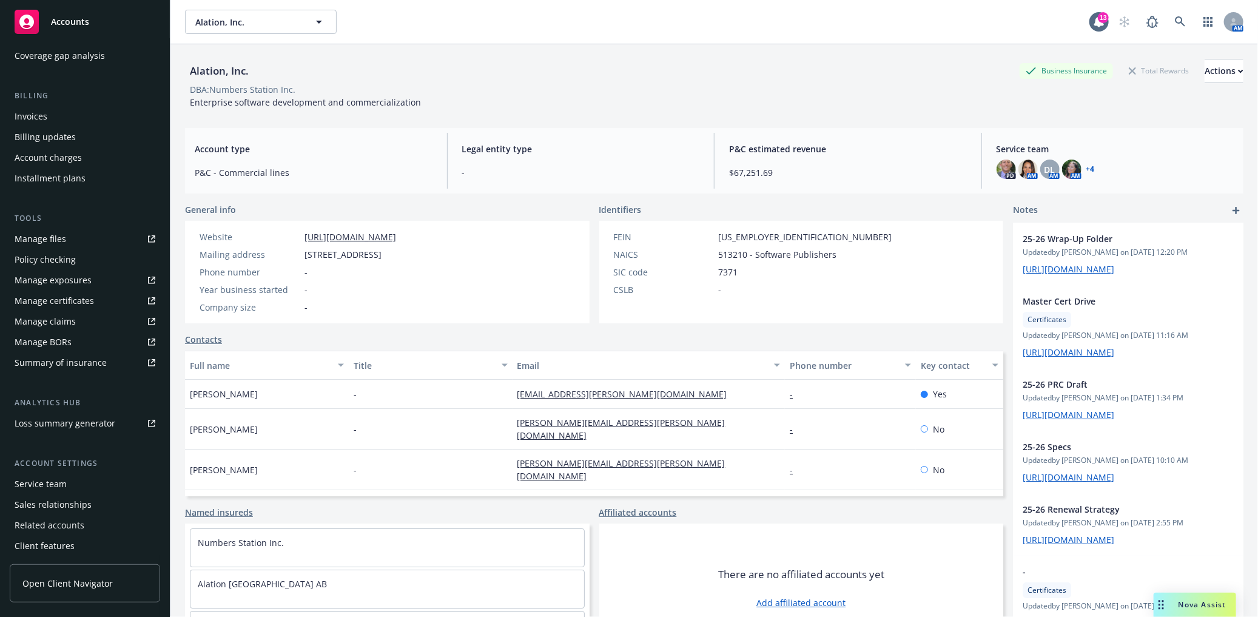
scroll to position [193, 0]
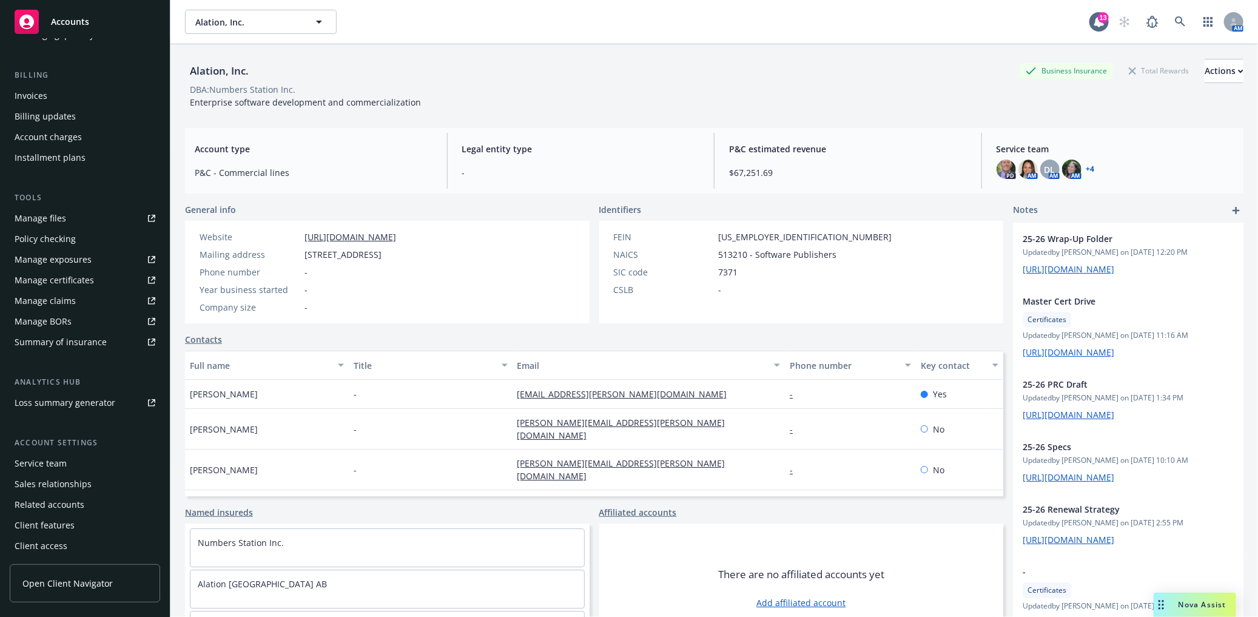
click at [64, 466] on div "Service team" at bounding box center [41, 463] width 52 height 19
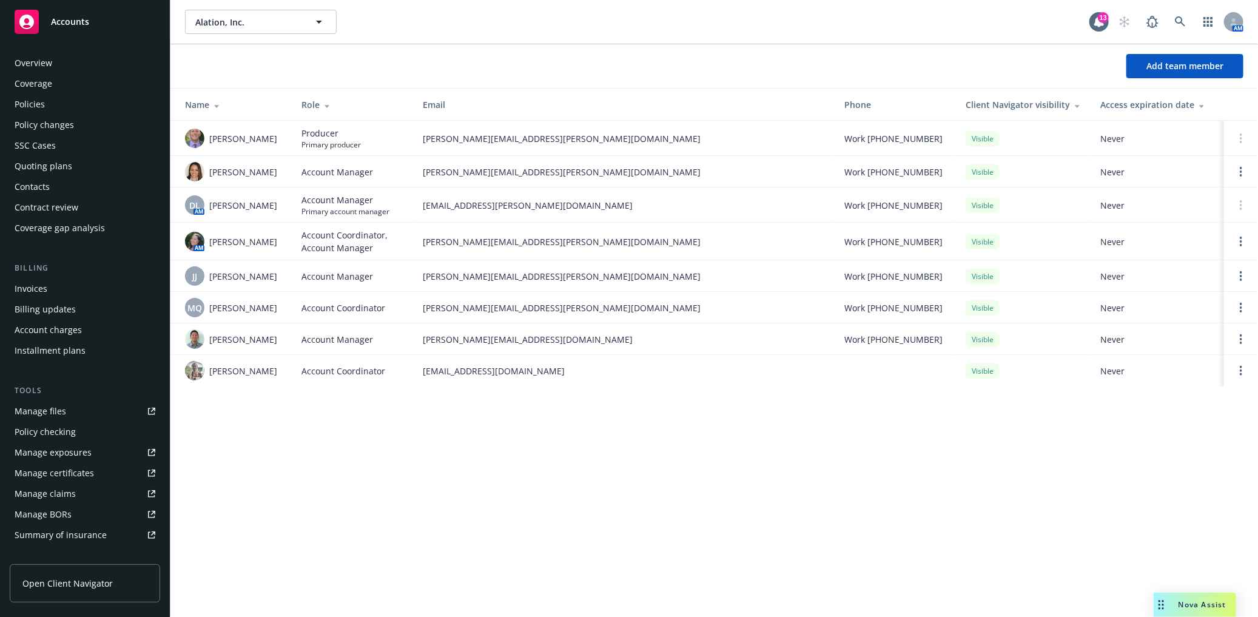
click at [42, 112] on div "Policies" at bounding box center [30, 104] width 30 height 19
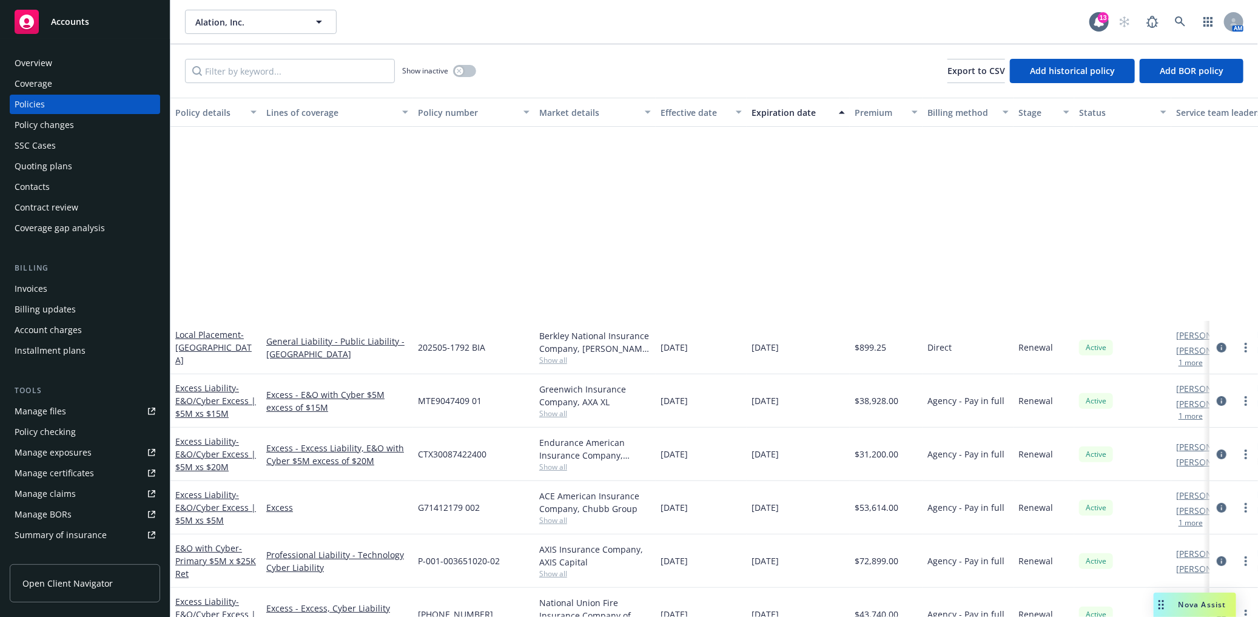
scroll to position [247, 0]
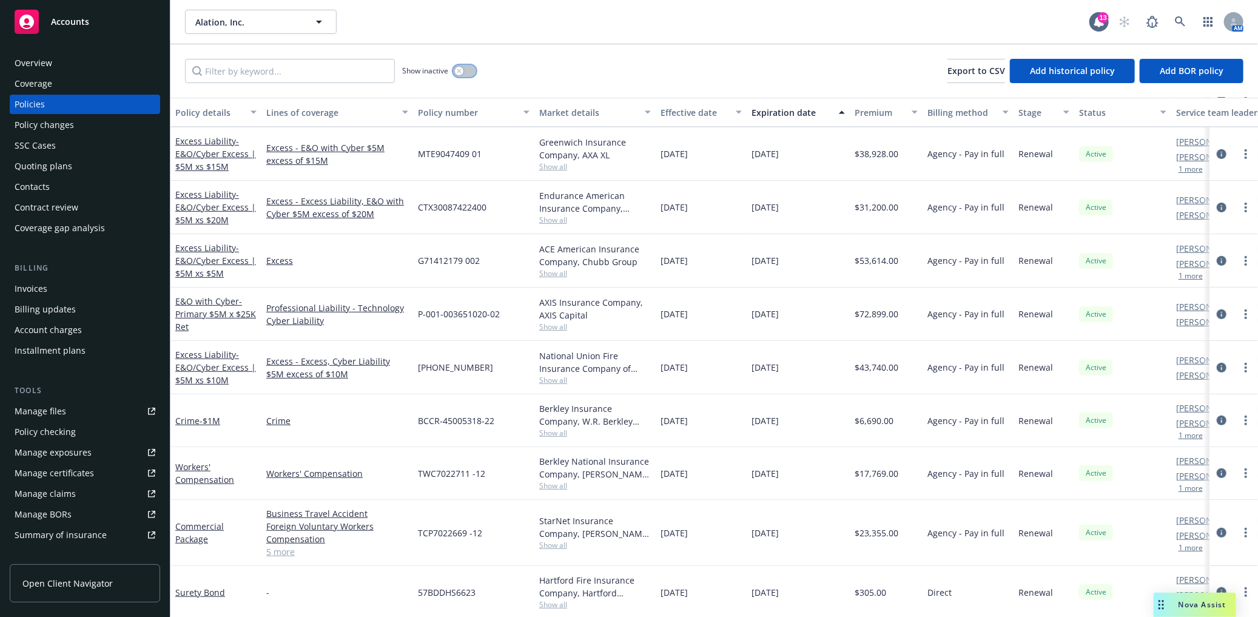
click at [466, 67] on button "button" at bounding box center [464, 71] width 23 height 12
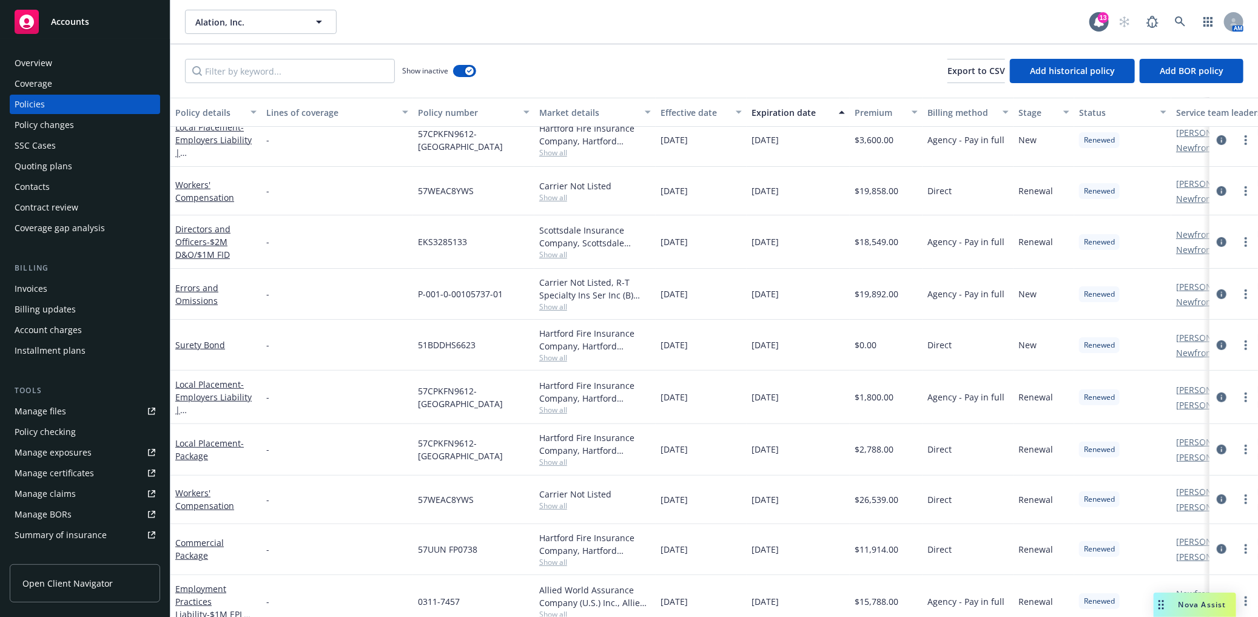
scroll to position [305, 0]
click at [461, 69] on button "button" at bounding box center [464, 71] width 23 height 12
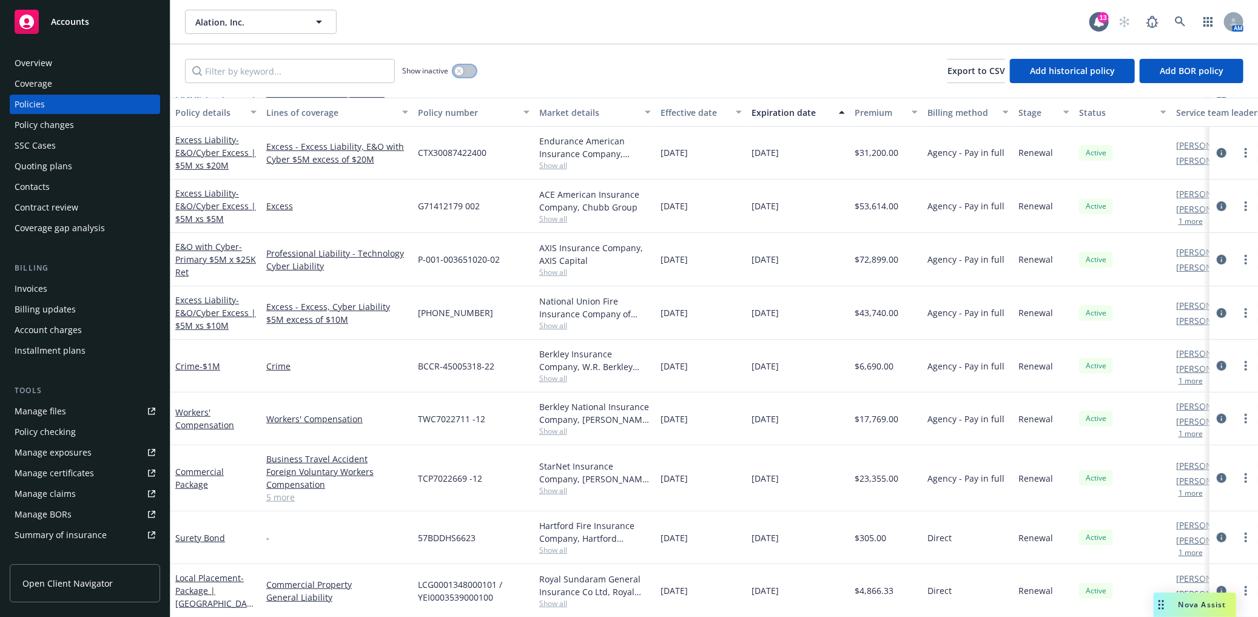
scroll to position [172, 0]
